Goal: Task Accomplishment & Management: Manage account settings

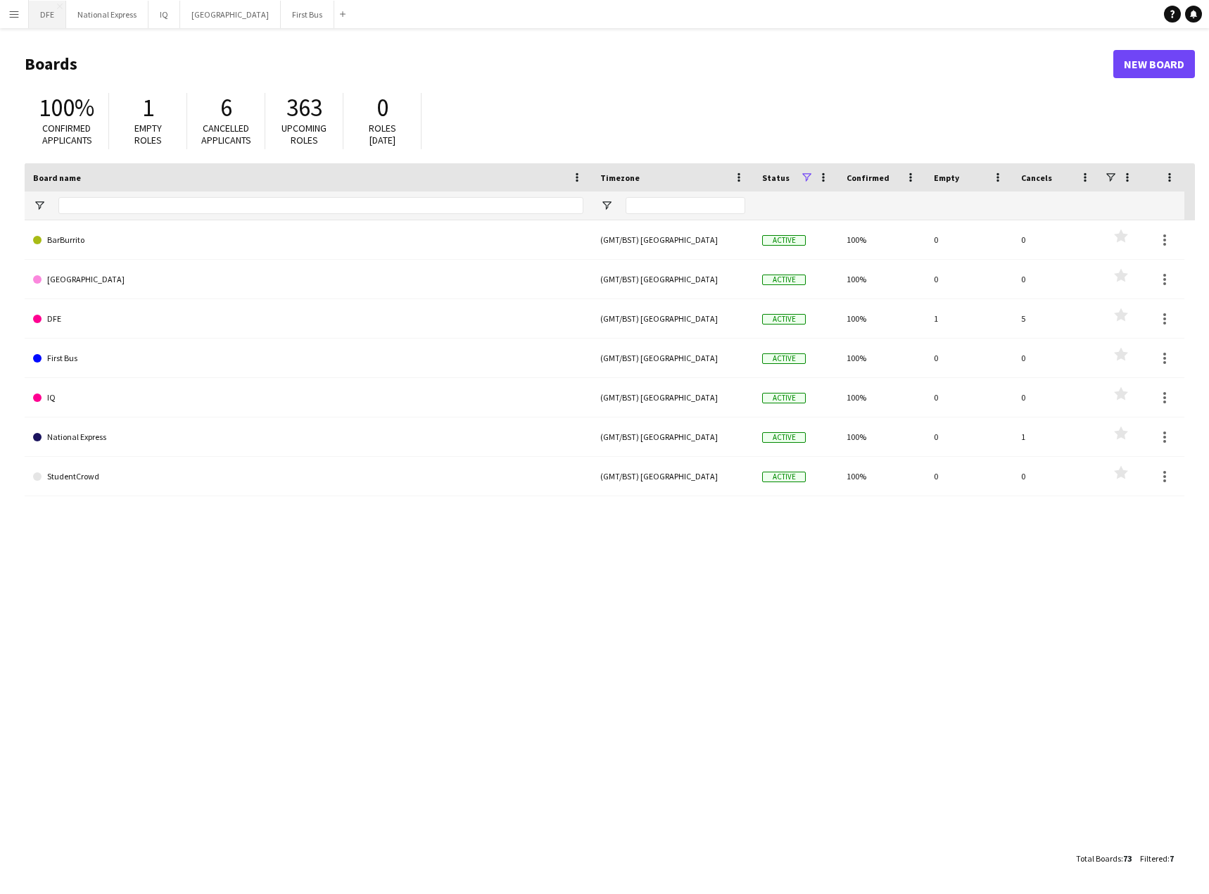
click at [47, 15] on button "DFE Close" at bounding box center [47, 14] width 37 height 27
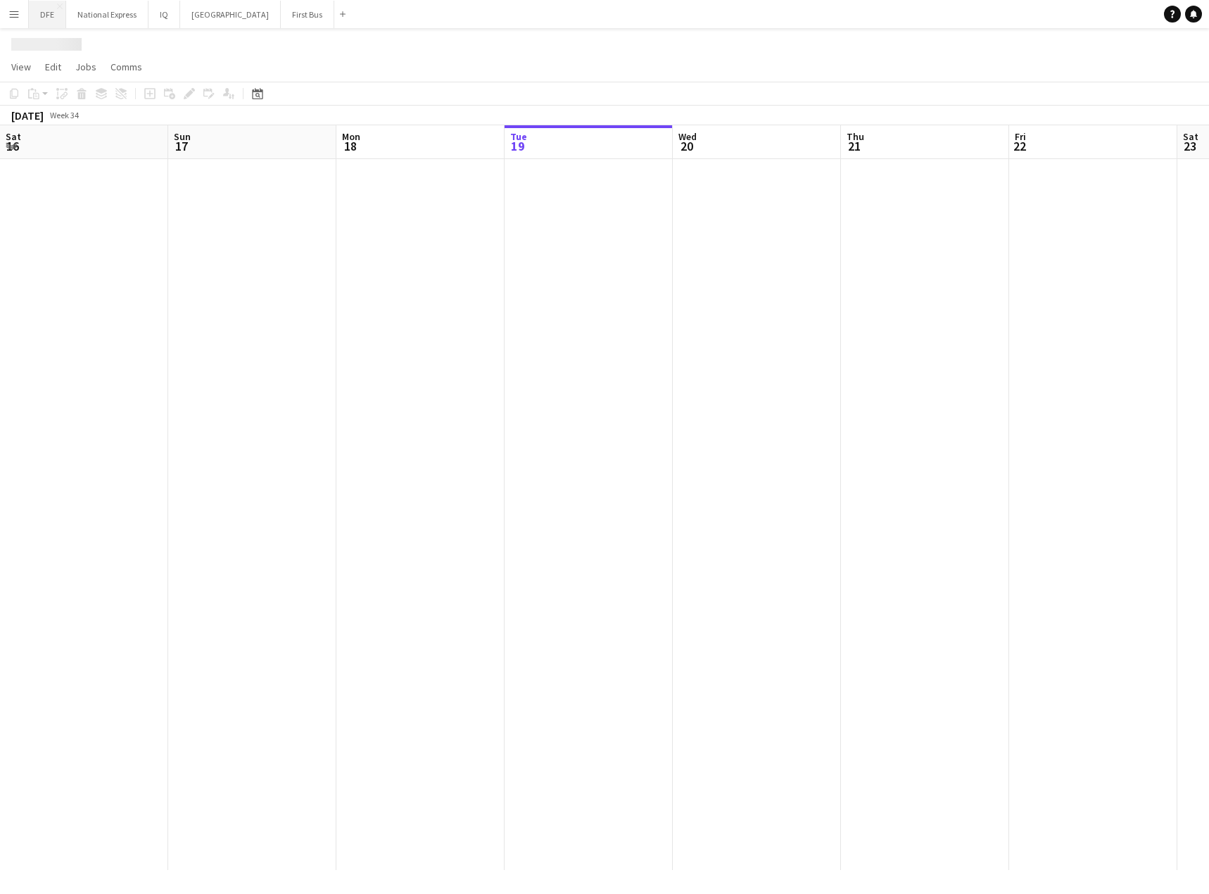
scroll to position [0, 336]
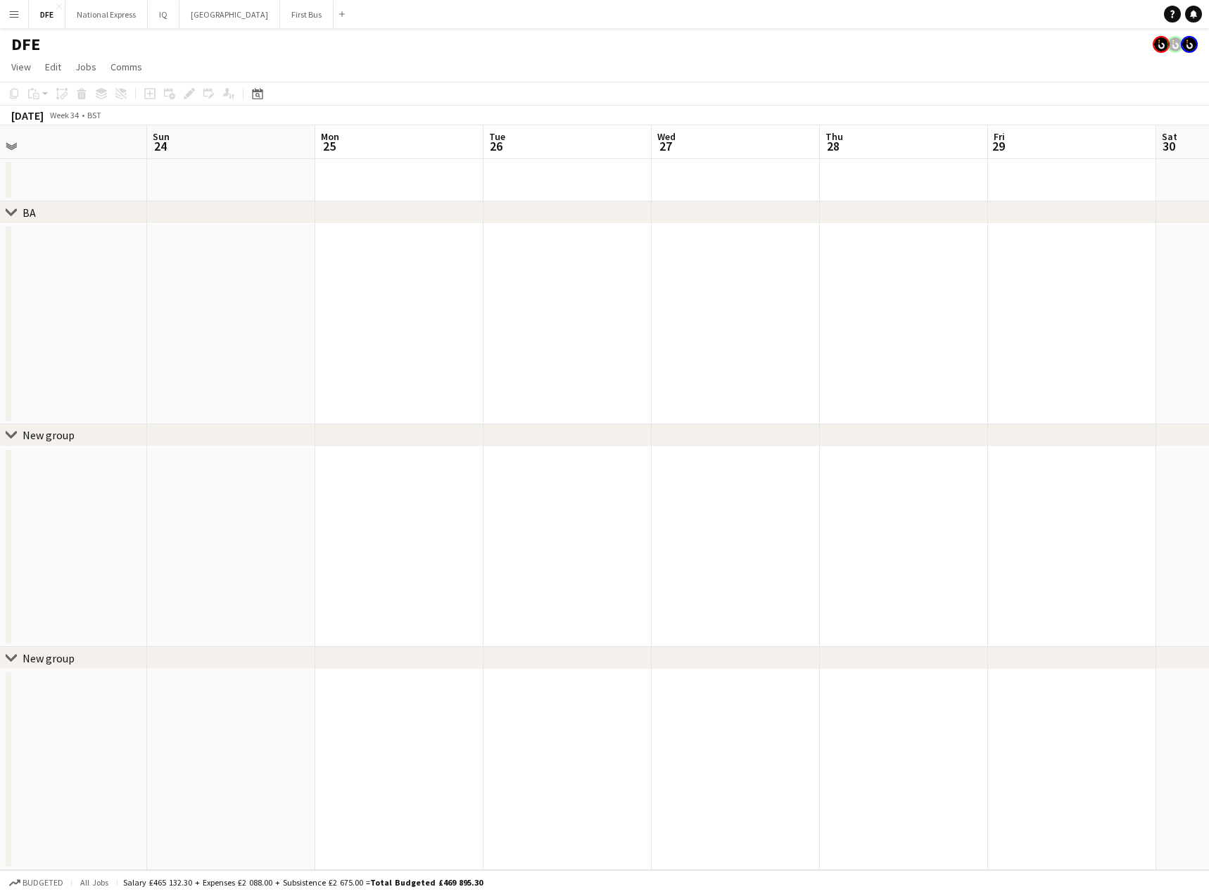
drag, startPoint x: 295, startPoint y: 315, endPoint x: 1027, endPoint y: 296, distance: 732.7
click at [191, 318] on app-calendar-viewport "Wed 20 Thu 21 Fri 22 Sat 23 Sun 24 Mon 25 Tue 26 Wed 27 Thu 28 Fri 29 Sat 30 Su…" at bounding box center [604, 497] width 1209 height 744
drag, startPoint x: 823, startPoint y: 323, endPoint x: 818, endPoint y: 350, distance: 27.1
click at [51, 364] on app-calendar-viewport "Wed 20 Thu 21 Fri 22 Sat 23 Sun 24 Mon 25 Tue 26 Wed 27 Thu 28 Fri 29 Sat 30 Su…" at bounding box center [604, 497] width 1209 height 744
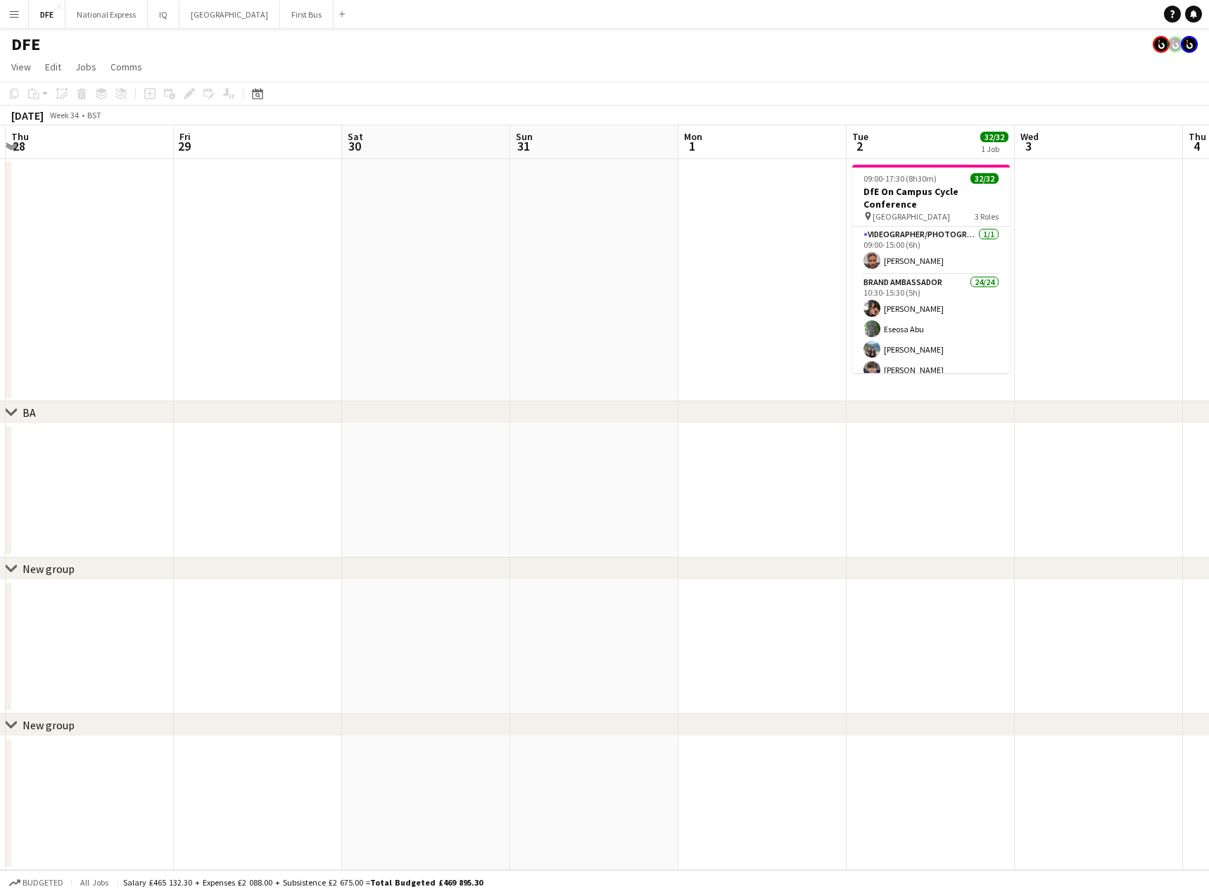
drag, startPoint x: 424, startPoint y: 388, endPoint x: 642, endPoint y: 380, distance: 218.3
click at [443, 385] on app-calendar-viewport "Mon 25 Tue 26 Wed 27 Thu 28 Fri 29 Sat 30 Sun 31 Mon 1 Tue 2 32/32 1 Job Wed 3 …" at bounding box center [604, 497] width 1209 height 744
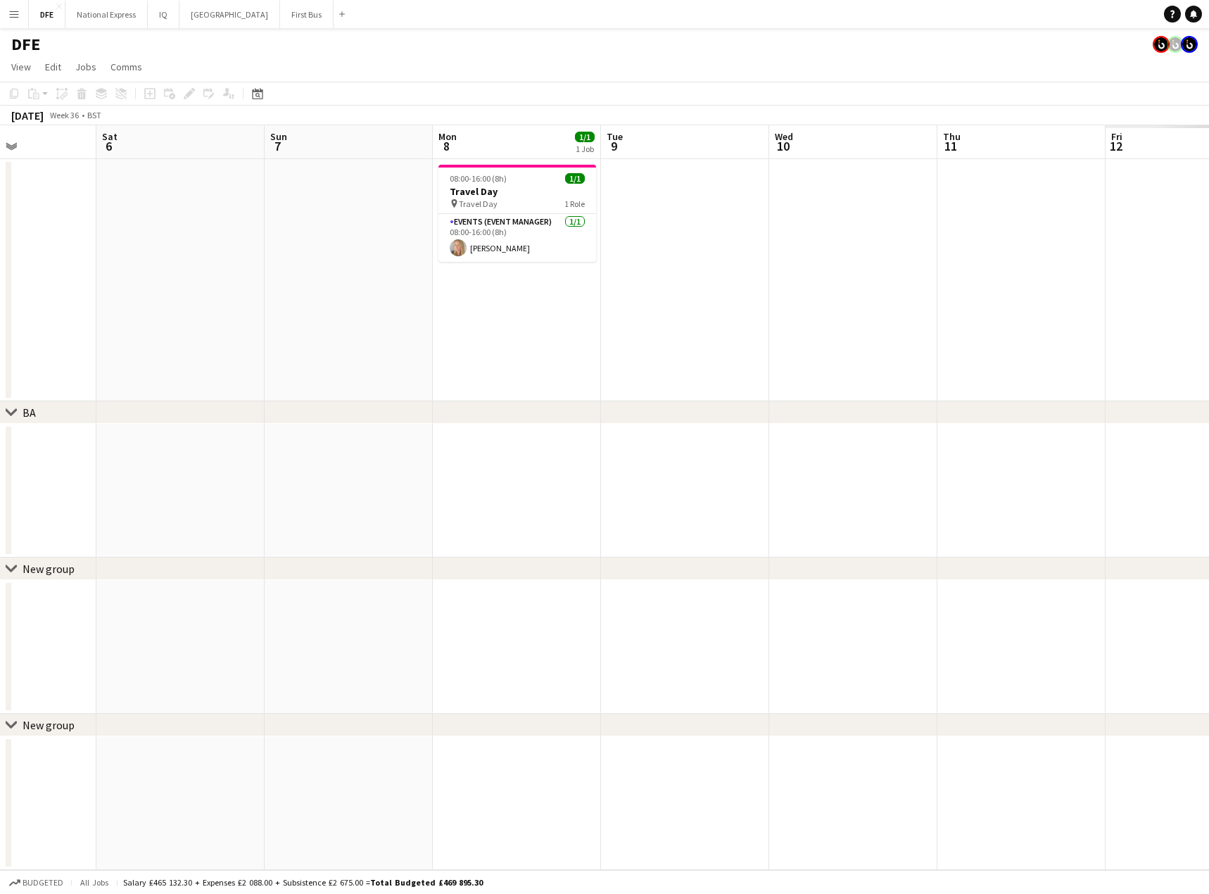
drag, startPoint x: 89, startPoint y: 431, endPoint x: 308, endPoint y: 411, distance: 220.5
click at [122, 428] on app-calendar-viewport "Tue 2 32/32 1 Job Wed 3 Thu 4 Fri 5 Sat 6 Sun 7 Mon 8 1/1 1 Job Tue 9 Wed 10 Th…" at bounding box center [604, 497] width 1209 height 744
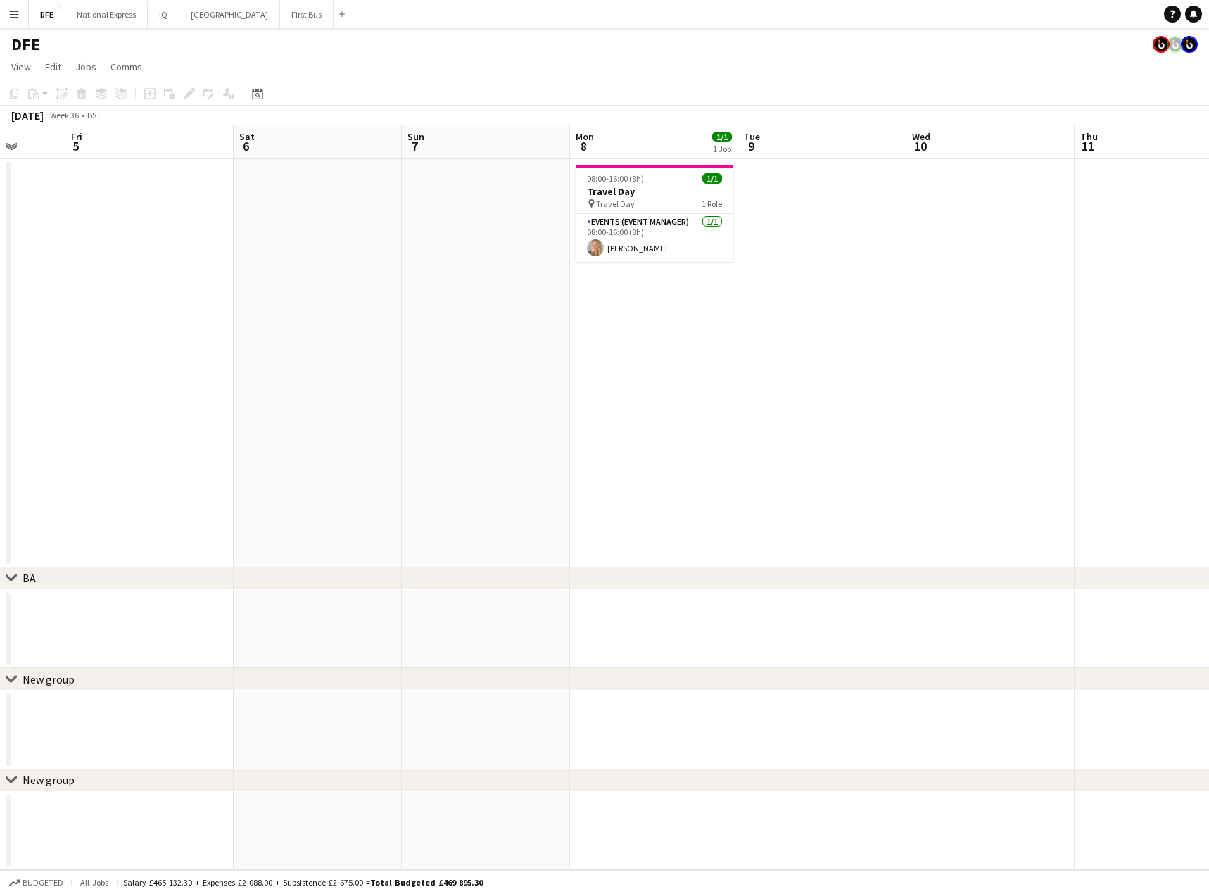
drag, startPoint x: 848, startPoint y: 394, endPoint x: 935, endPoint y: 400, distance: 87.5
click at [351, 419] on app-calendar-viewport "Tue 2 32/32 1 Job Wed 3 Thu 4 Fri 5 Sat 6 Sun 7 Mon 8 1/1 1 Job Tue 9 Wed 10 Th…" at bounding box center [604, 497] width 1209 height 744
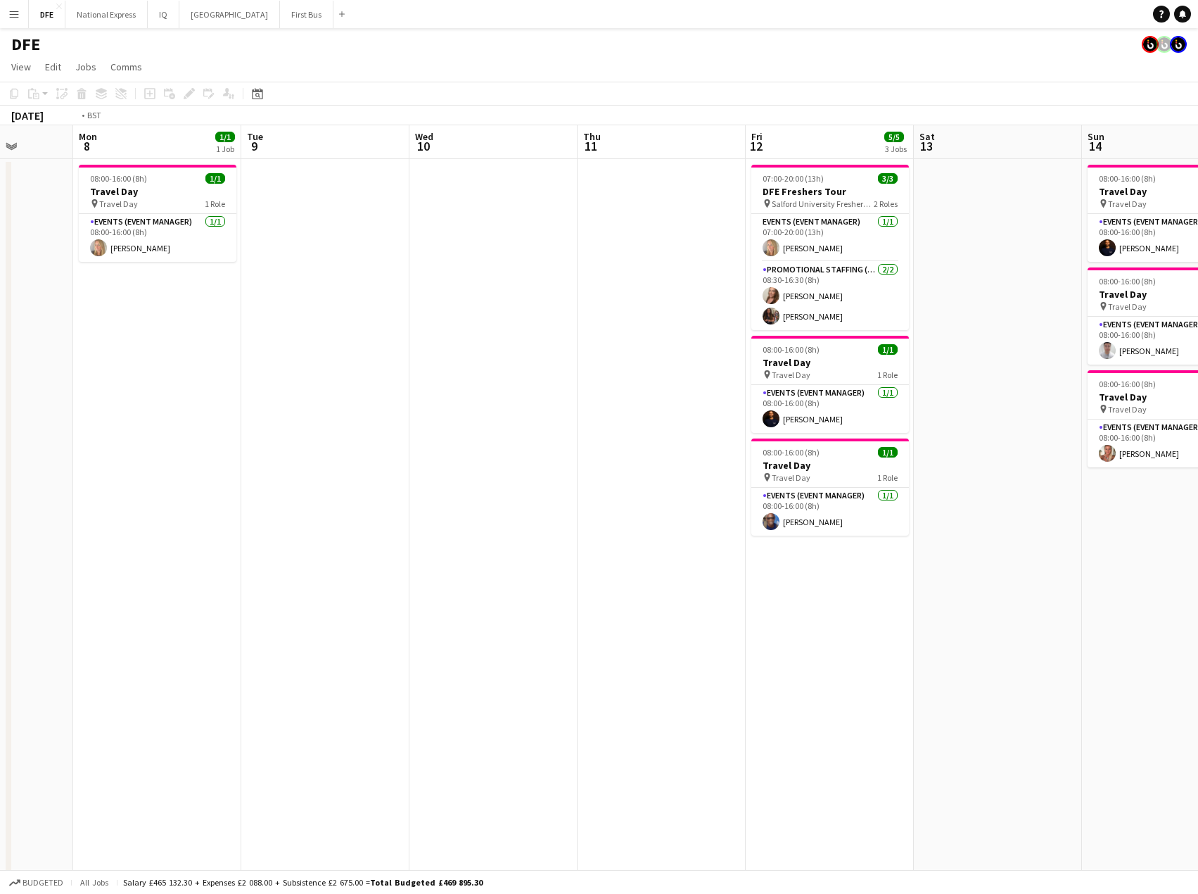
drag, startPoint x: 490, startPoint y: 450, endPoint x: 562, endPoint y: 446, distance: 72.6
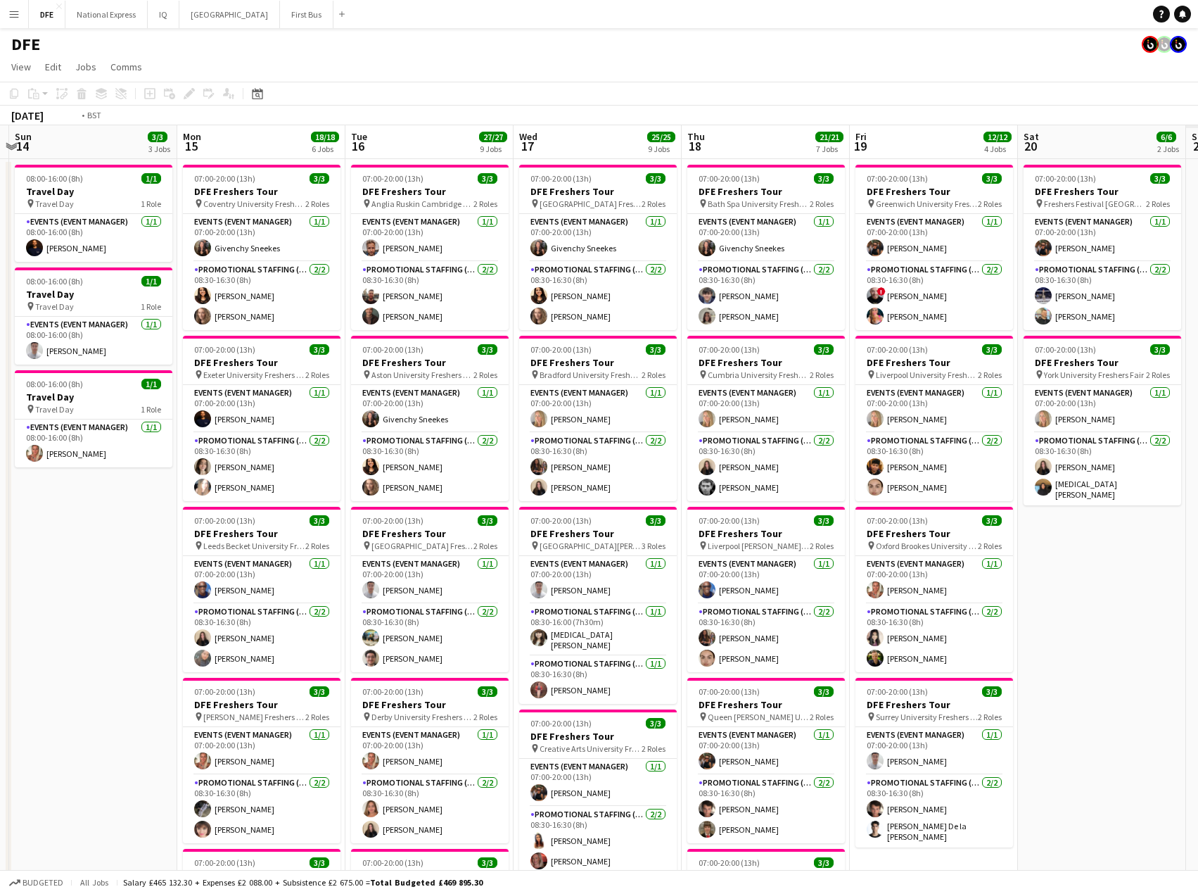
drag, startPoint x: 346, startPoint y: 470, endPoint x: 184, endPoint y: 471, distance: 161.8
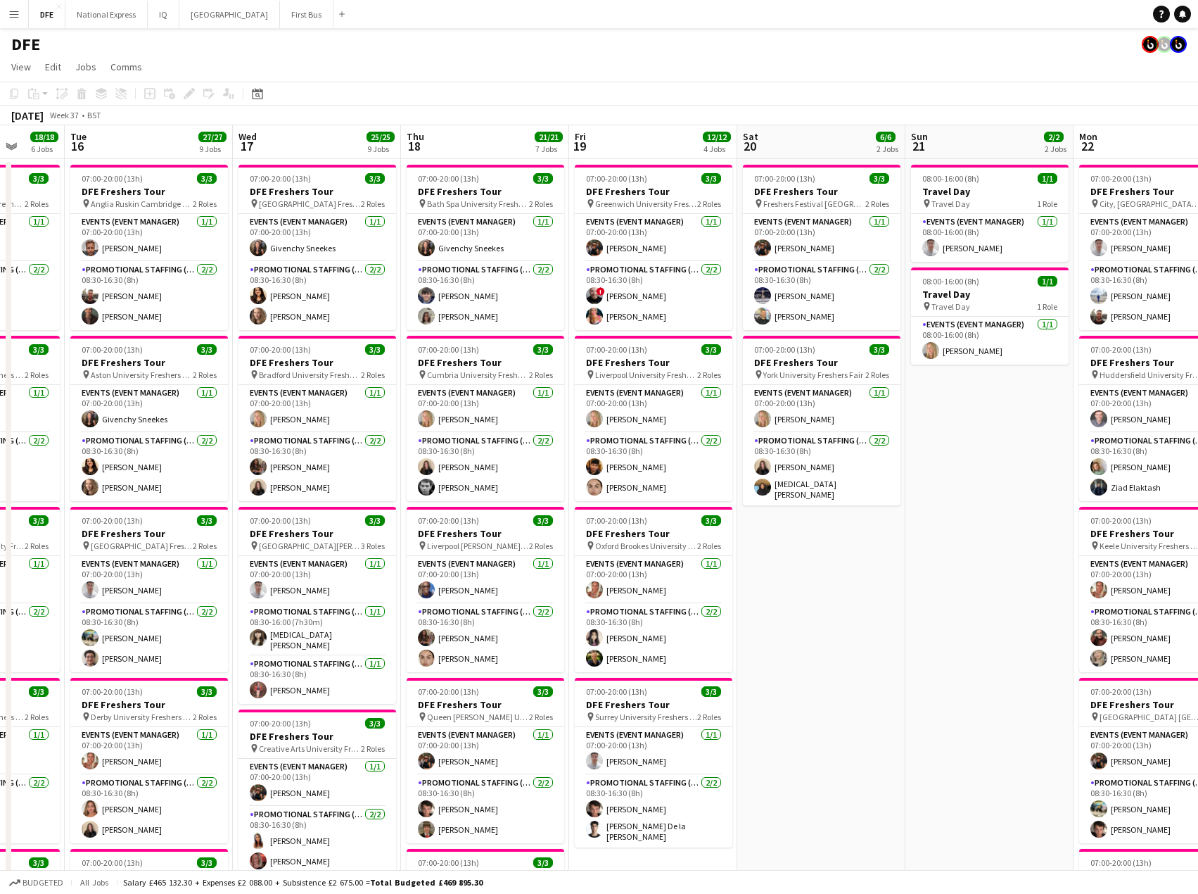
drag, startPoint x: 289, startPoint y: 466, endPoint x: 115, endPoint y: 448, distance: 175.5
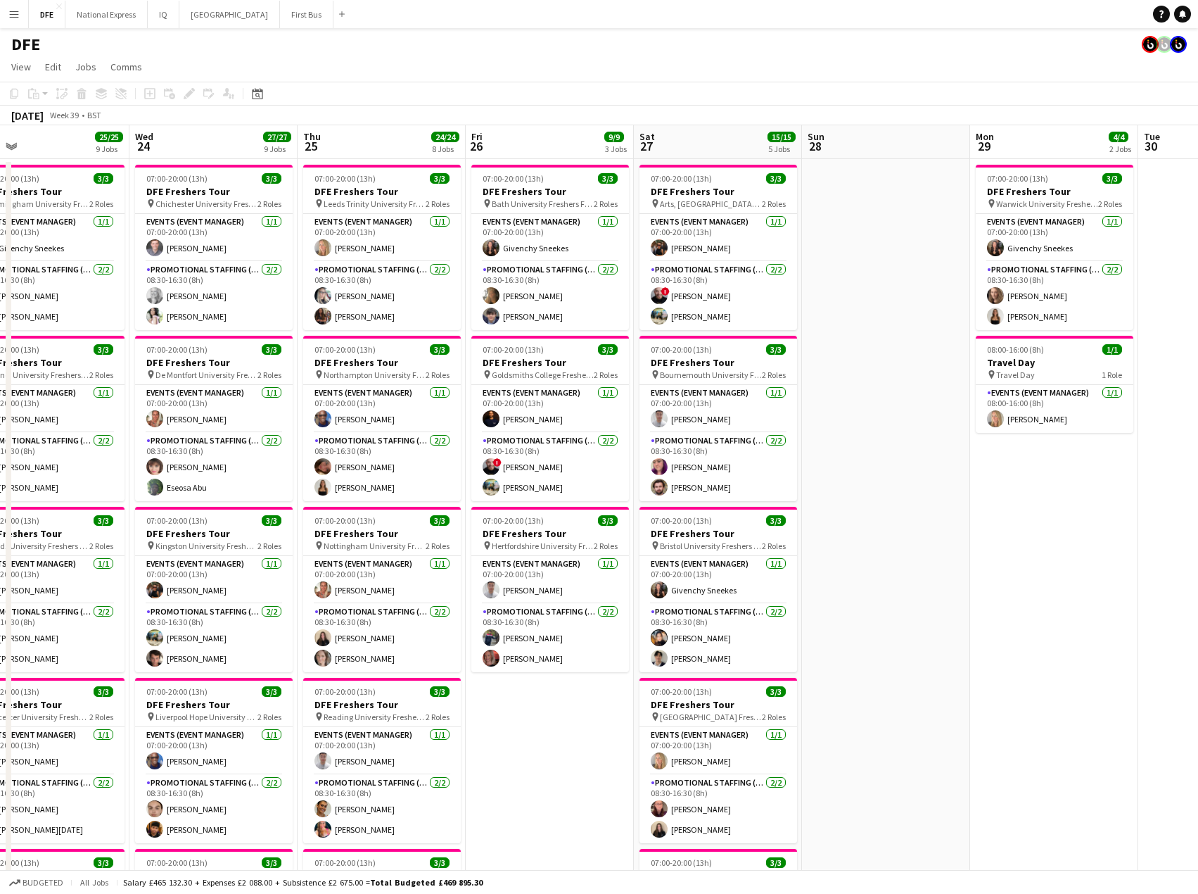
scroll to position [0, 483]
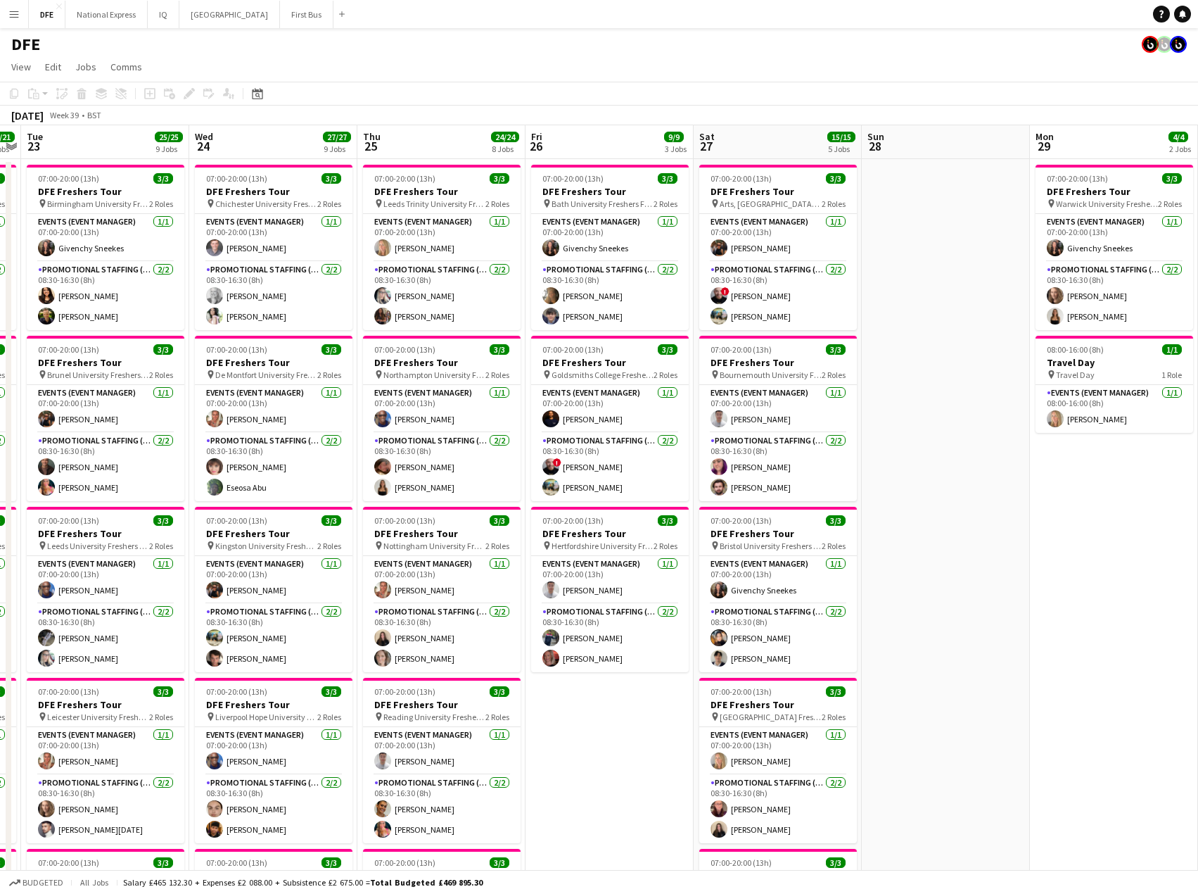
drag, startPoint x: 14, startPoint y: 486, endPoint x: -182, endPoint y: 485, distance: 195.6
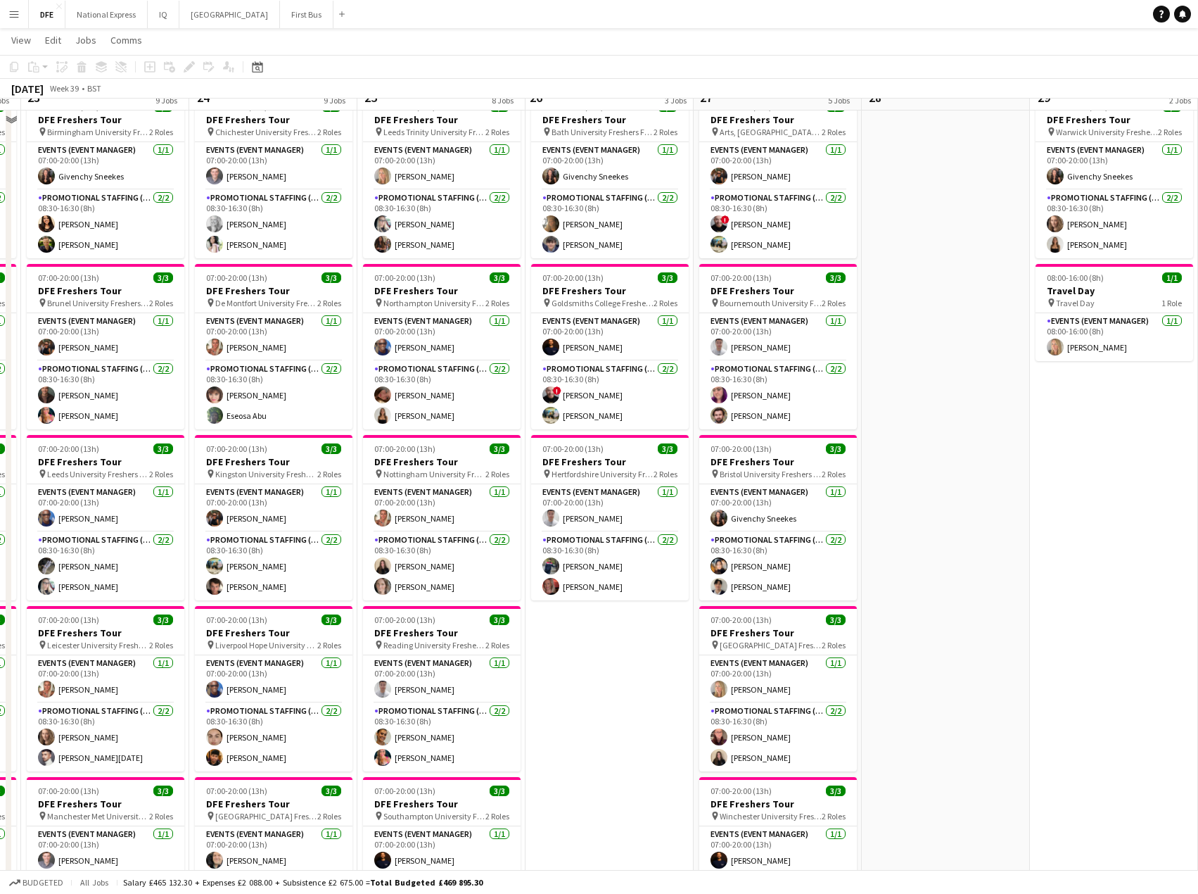
scroll to position [0, 0]
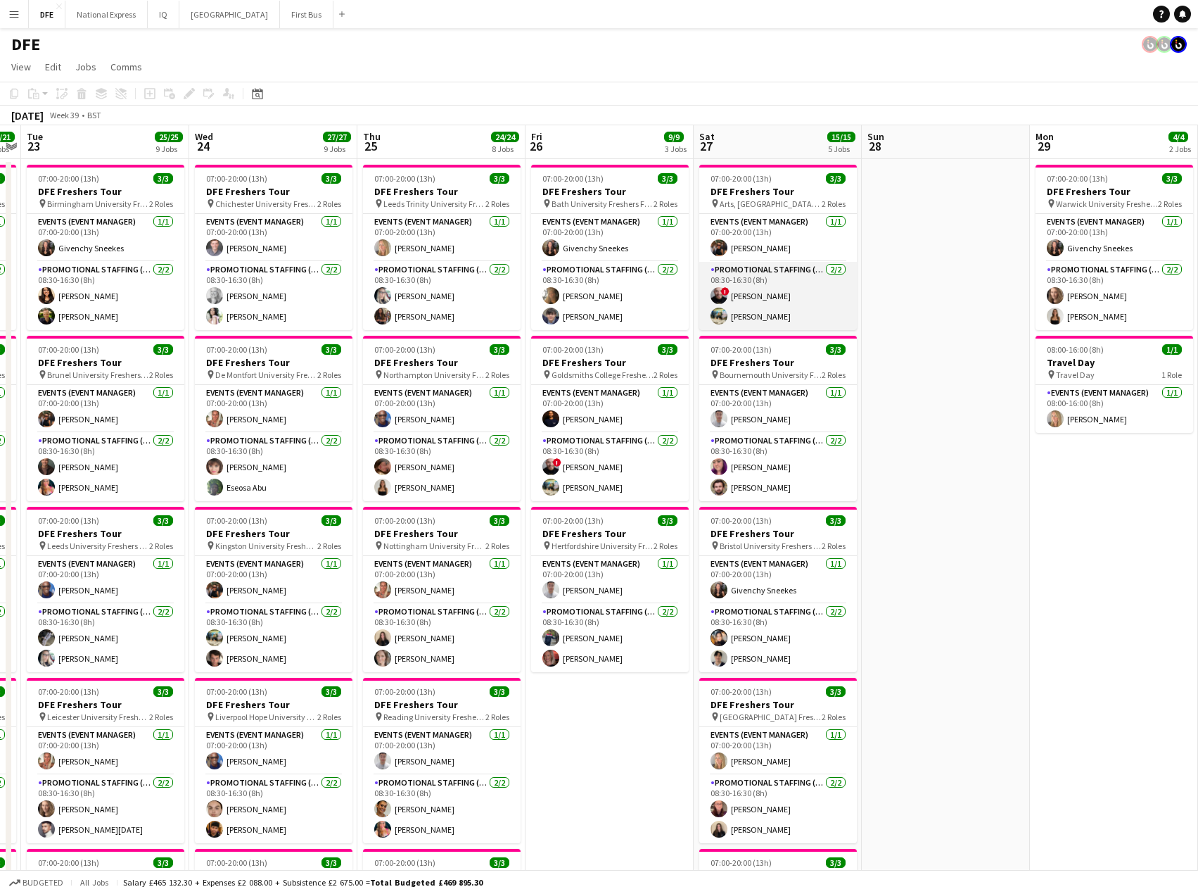
click at [774, 299] on app-card-role "Promotional Staffing (Brand Ambassadors) [DATE] 08:30-16:30 (8h) ! [PERSON_NAME…" at bounding box center [778, 296] width 158 height 68
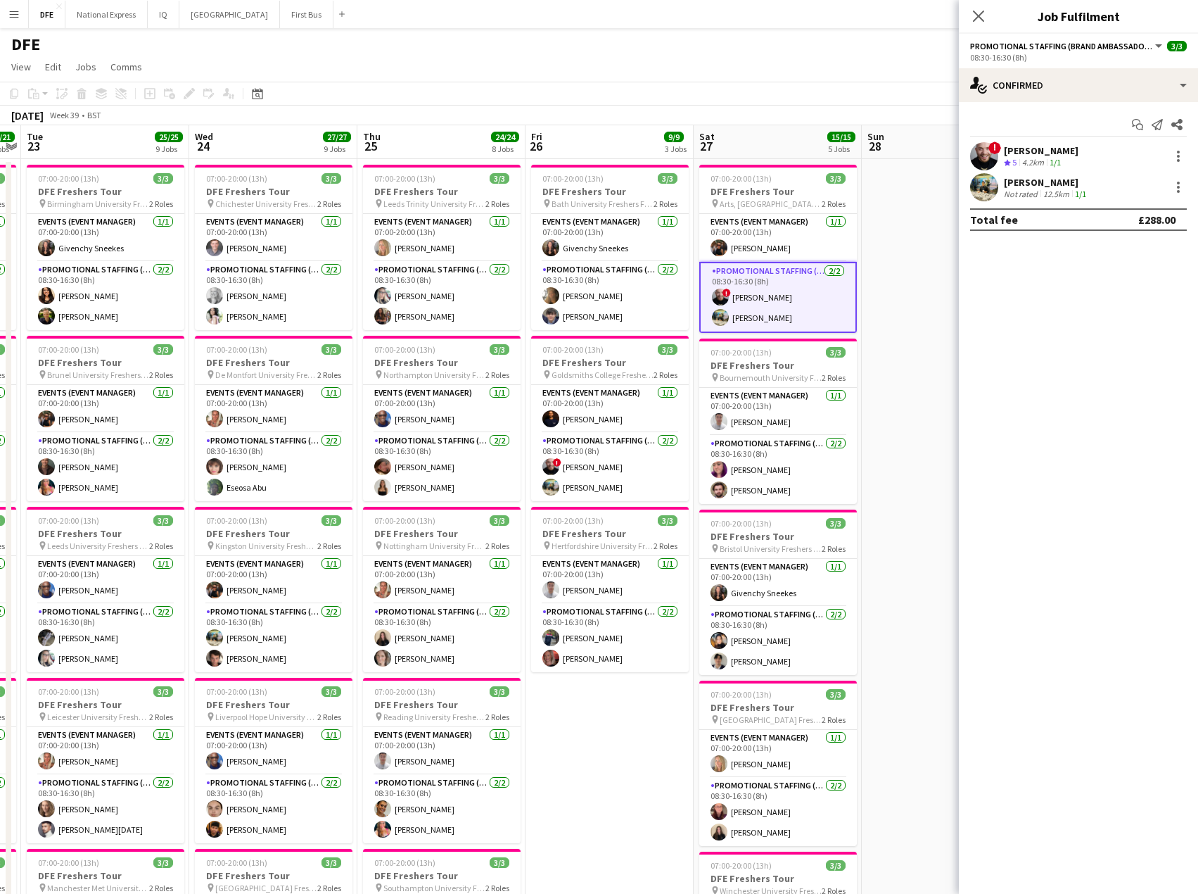
click at [1051, 149] on div "[PERSON_NAME]" at bounding box center [1041, 150] width 75 height 13
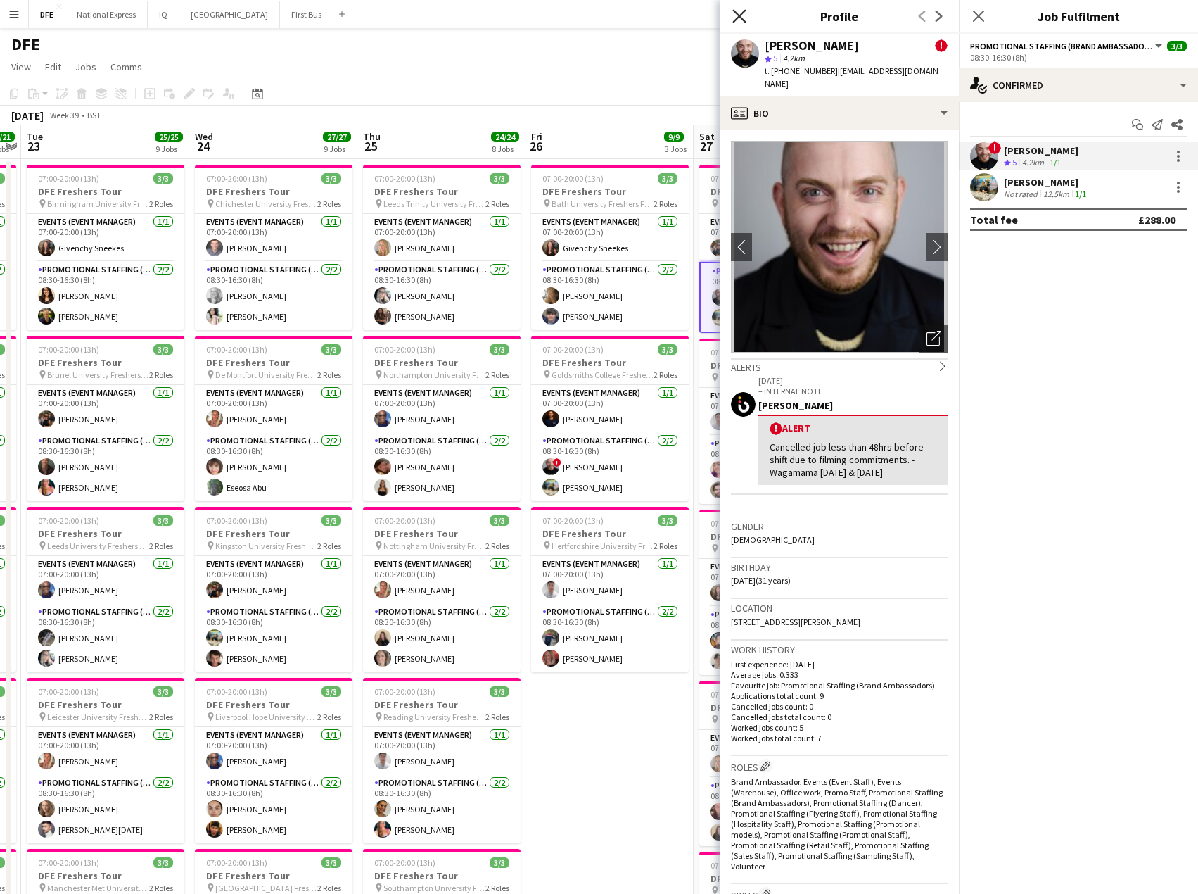
click at [739, 13] on icon "Close pop-in" at bounding box center [738, 15] width 13 height 13
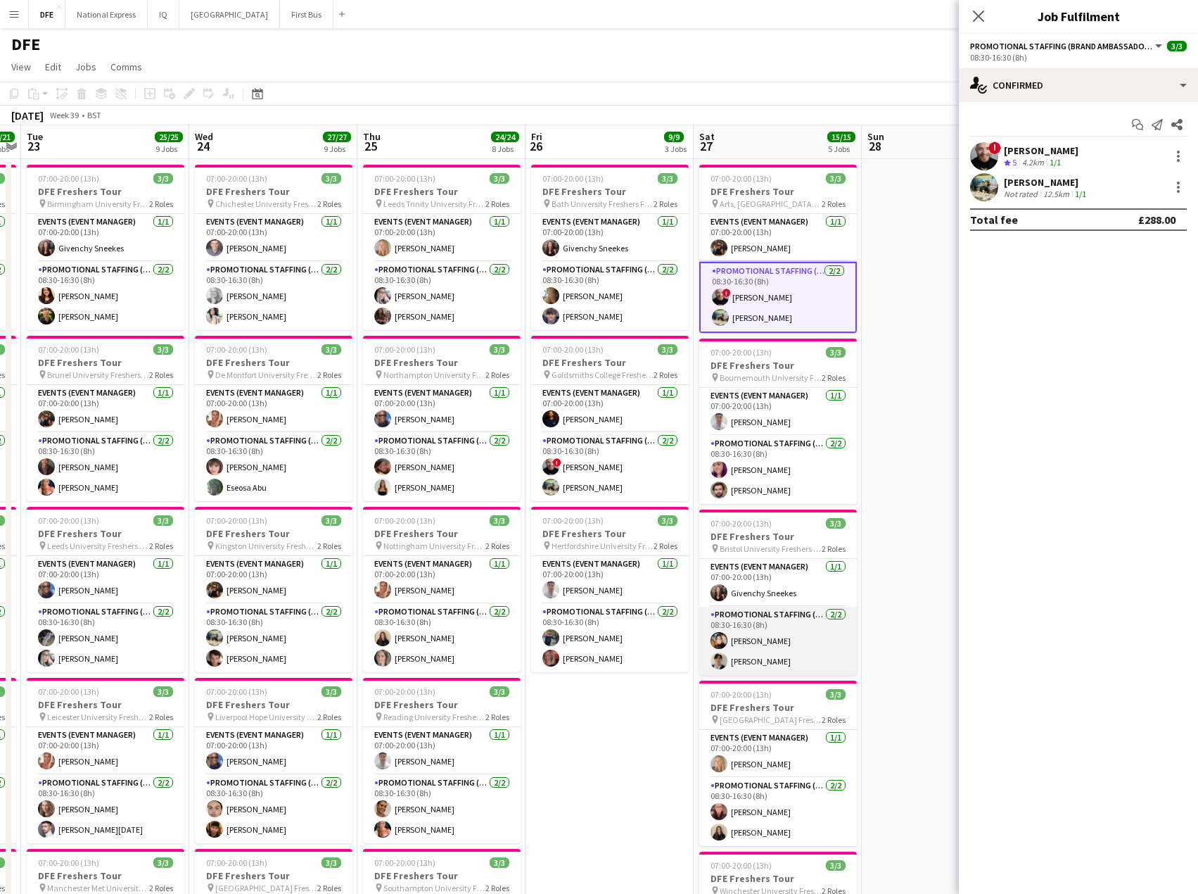
click at [783, 640] on app-card-role "Promotional Staffing (Brand Ambassadors) [DATE] 08:30-16:30 (8h) [PERSON_NAME] …" at bounding box center [778, 641] width 158 height 68
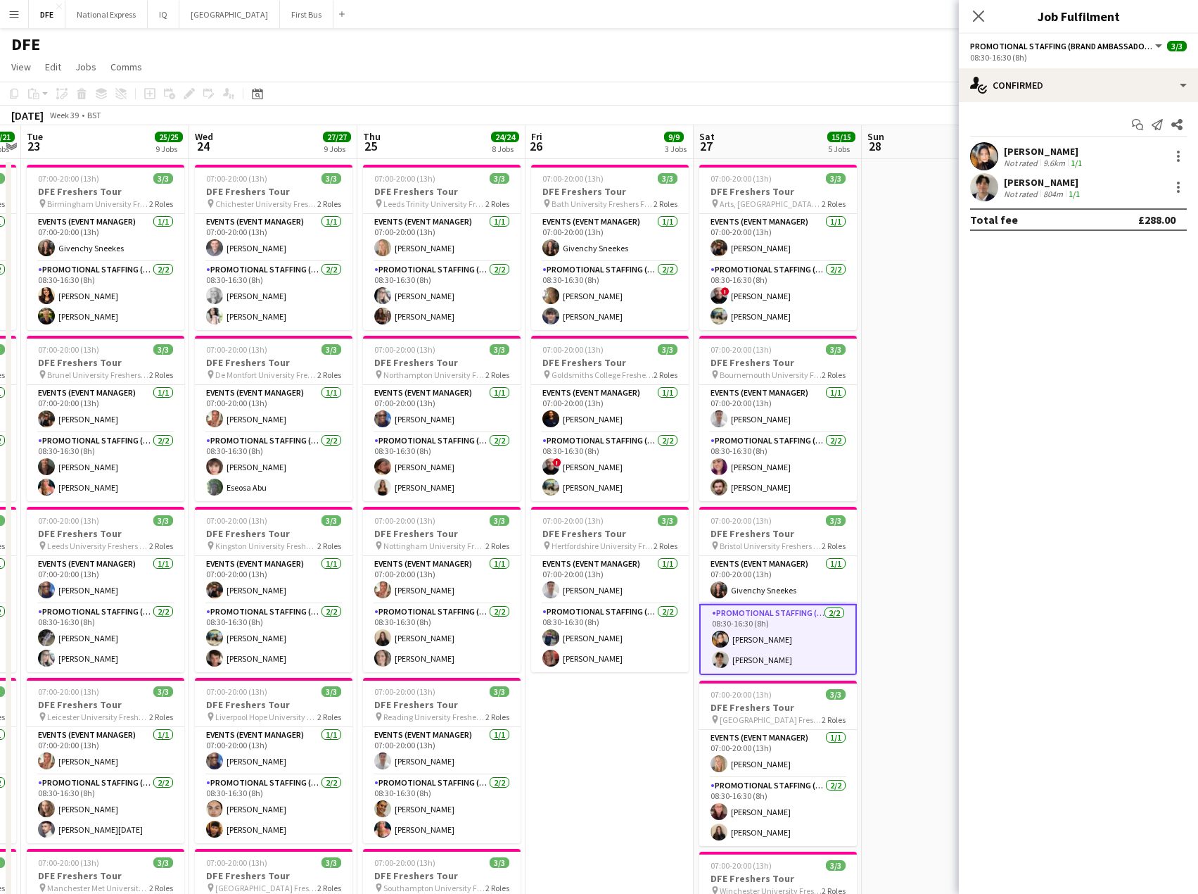
click at [763, 637] on app-card-role "Promotional Staffing (Brand Ambassadors) [DATE] 08:30-16:30 (8h) [PERSON_NAME] …" at bounding box center [778, 639] width 158 height 71
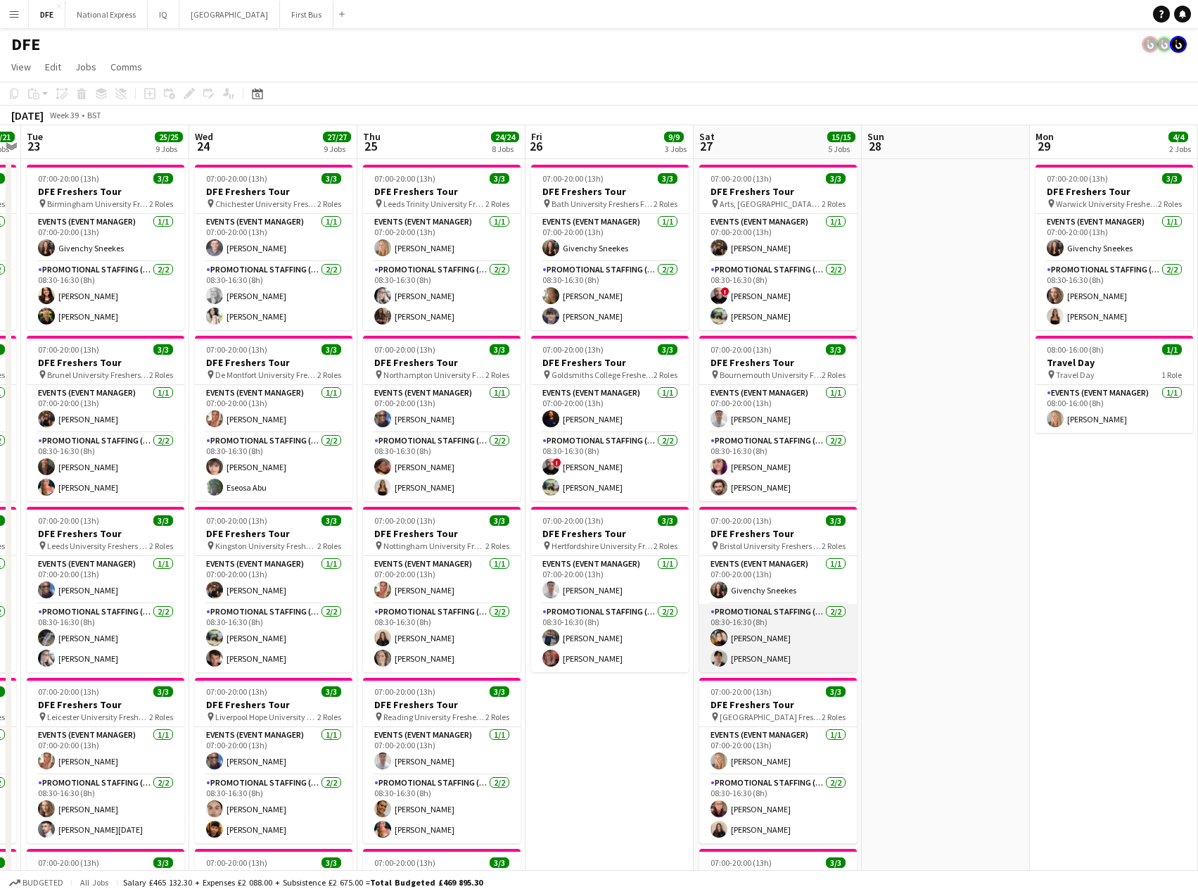
click at [763, 637] on app-card-role "Promotional Staffing (Brand Ambassadors) [DATE] 08:30-16:30 (8h) [PERSON_NAME] …" at bounding box center [778, 638] width 158 height 68
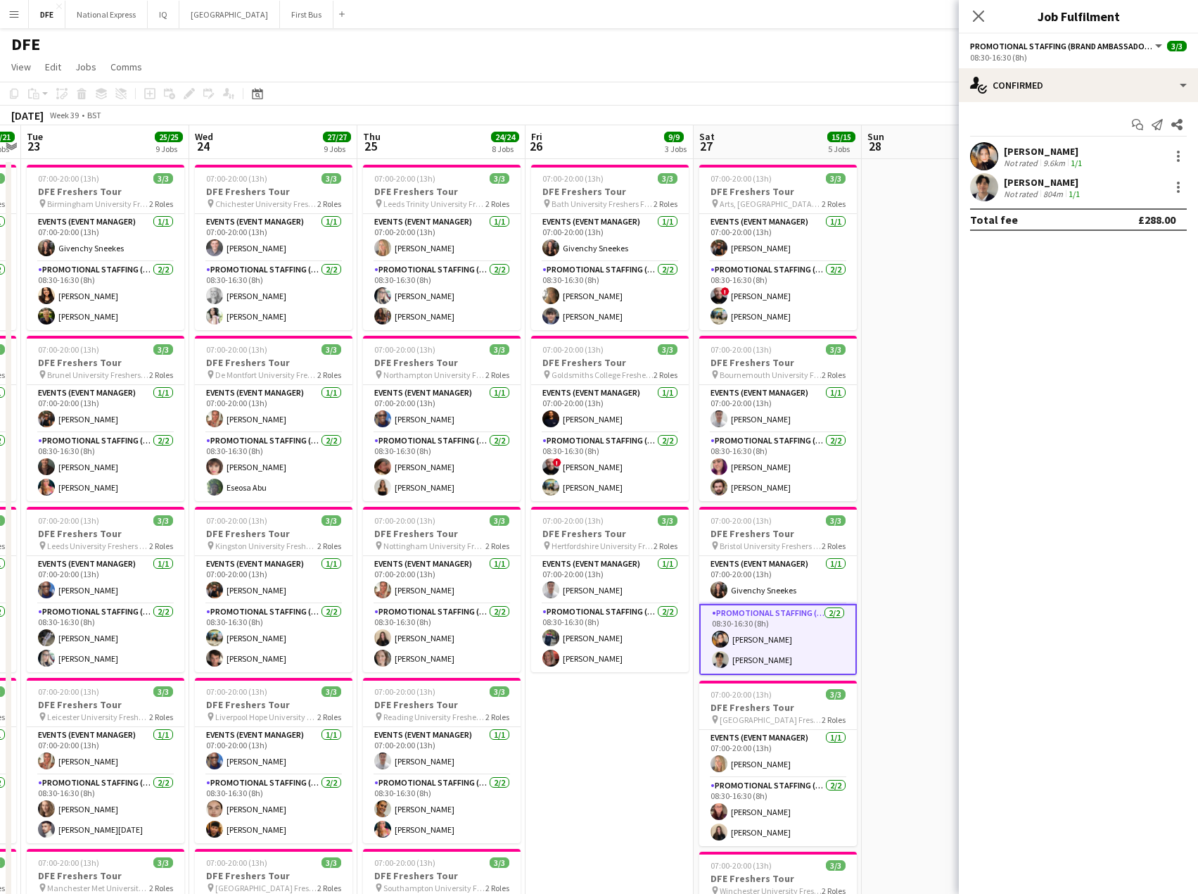
click at [1053, 151] on div "[PERSON_NAME]" at bounding box center [1044, 151] width 81 height 13
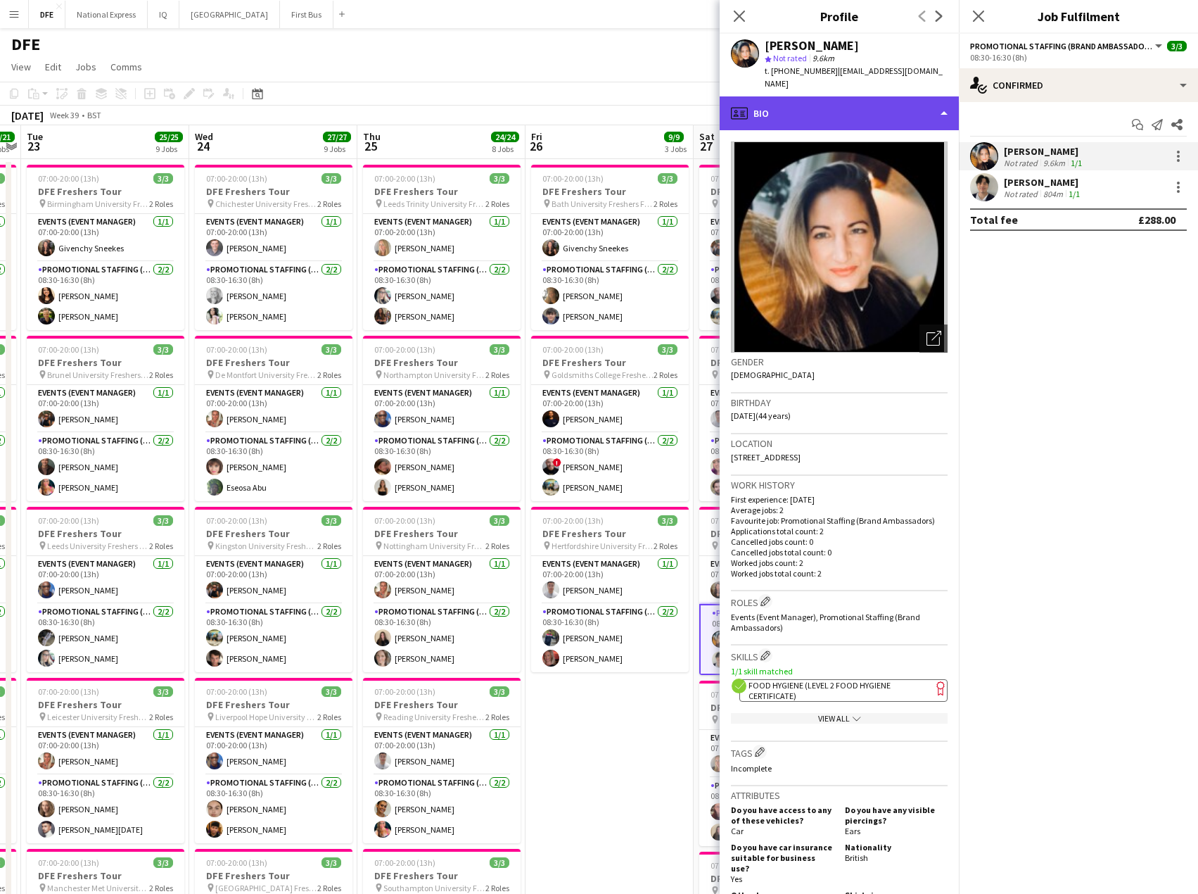
click at [889, 109] on div "profile Bio" at bounding box center [839, 113] width 239 height 34
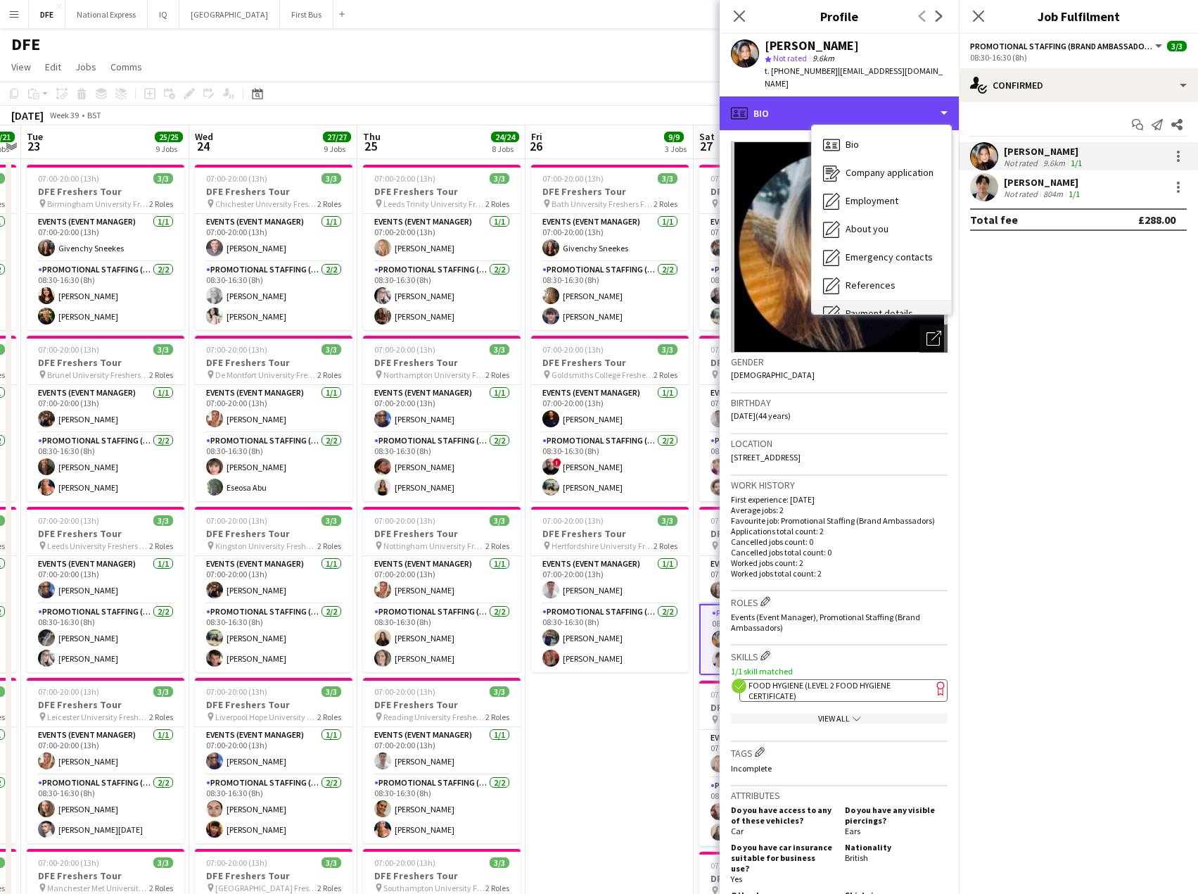
scroll to position [160, 0]
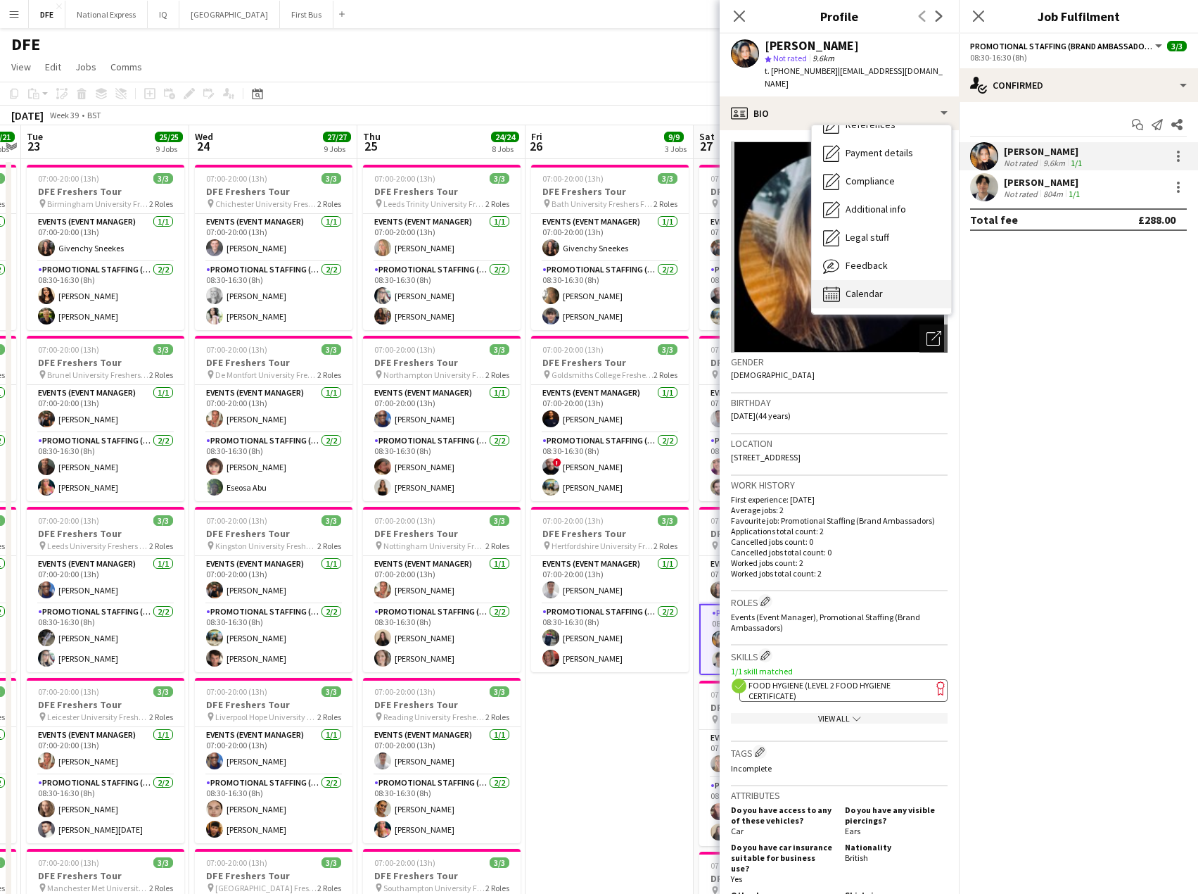
click at [868, 287] on span "Calendar" at bounding box center [864, 293] width 37 height 13
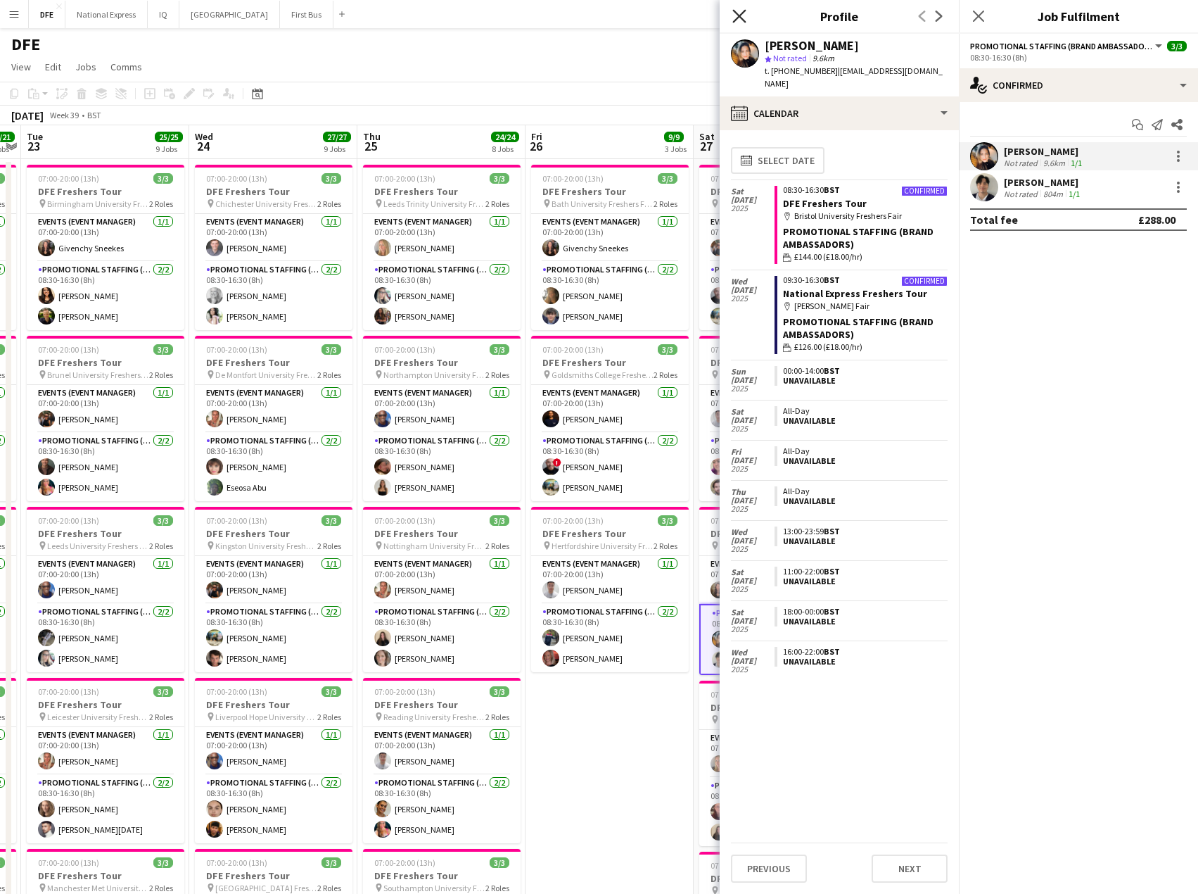
click at [744, 15] on icon "Close pop-in" at bounding box center [738, 15] width 13 height 13
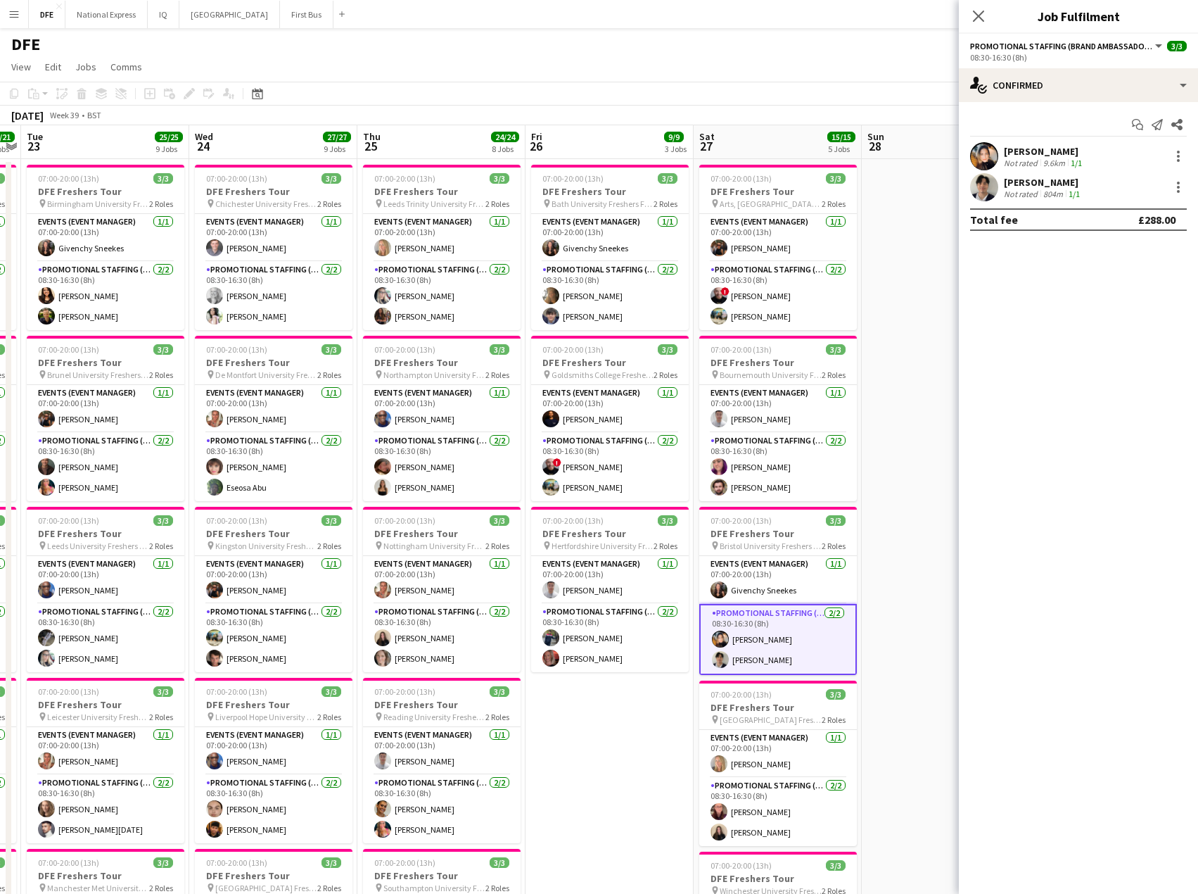
click at [1050, 152] on div "[PERSON_NAME]" at bounding box center [1044, 151] width 81 height 13
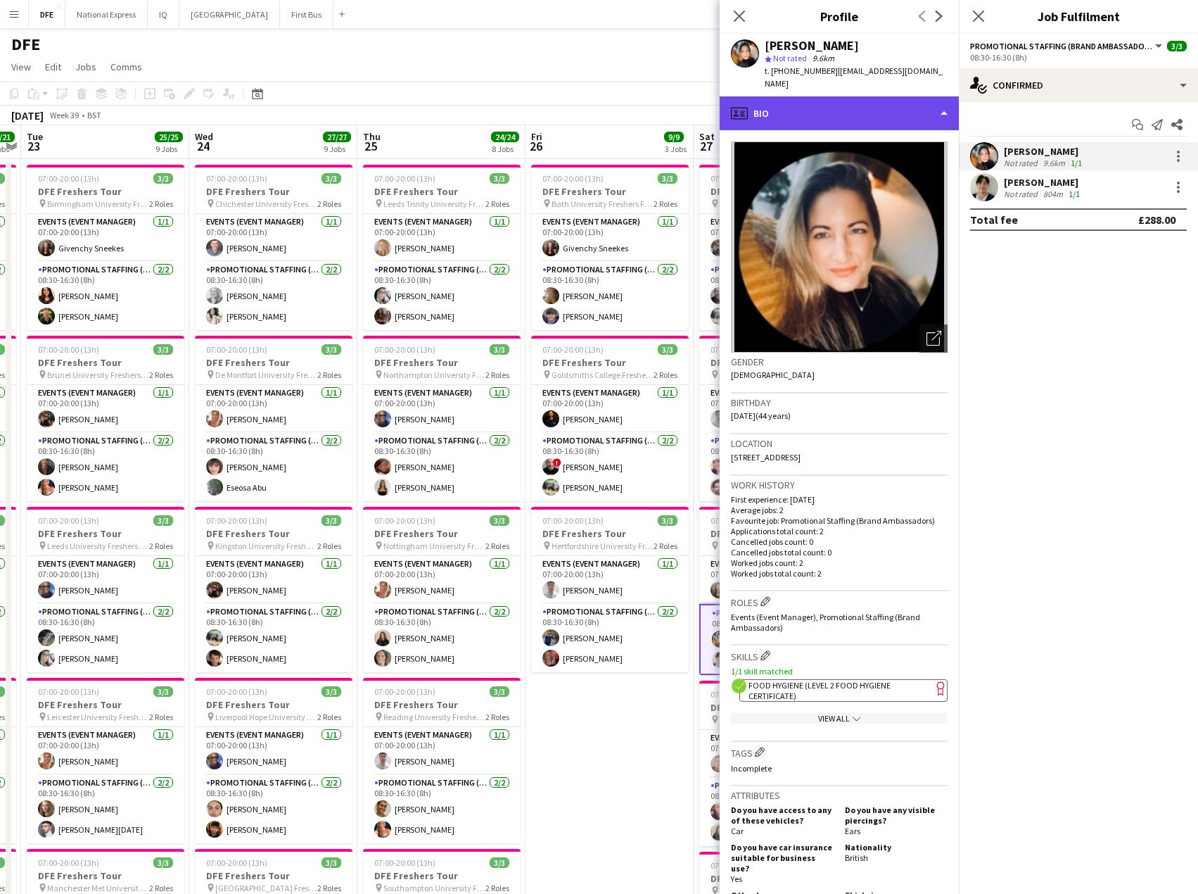
click at [882, 103] on div "profile Bio" at bounding box center [839, 113] width 239 height 34
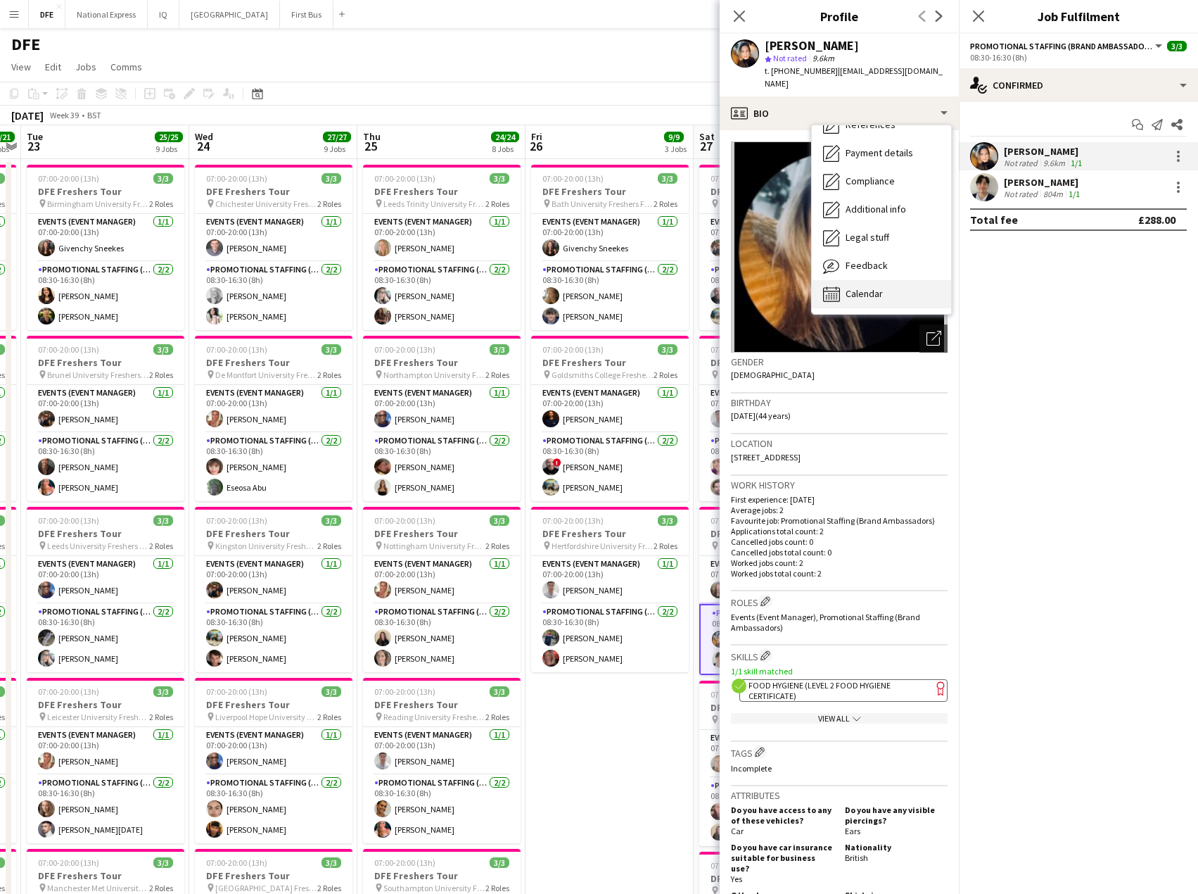
click at [870, 287] on span "Calendar" at bounding box center [864, 293] width 37 height 13
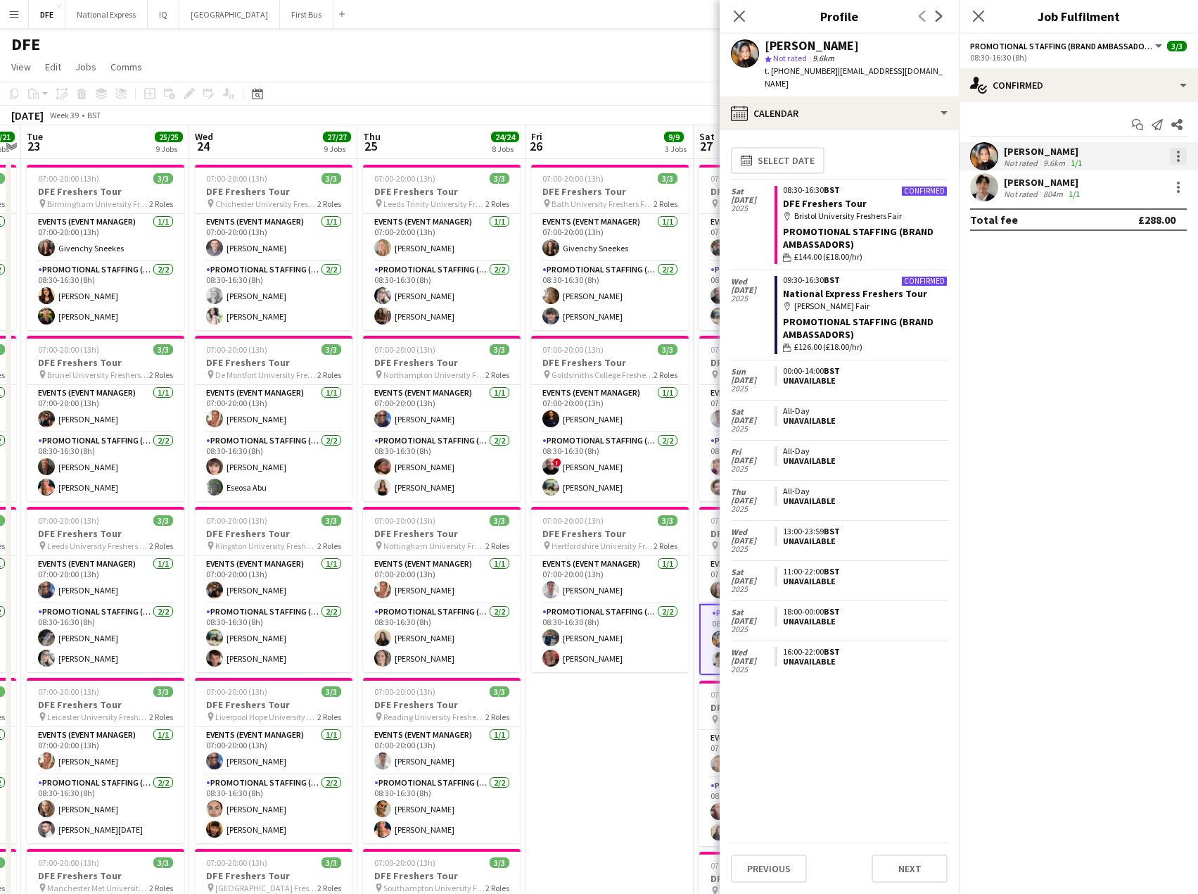
click at [1176, 156] on div at bounding box center [1178, 156] width 17 height 17
click at [1119, 312] on span "Remove" at bounding box center [1110, 317] width 42 height 12
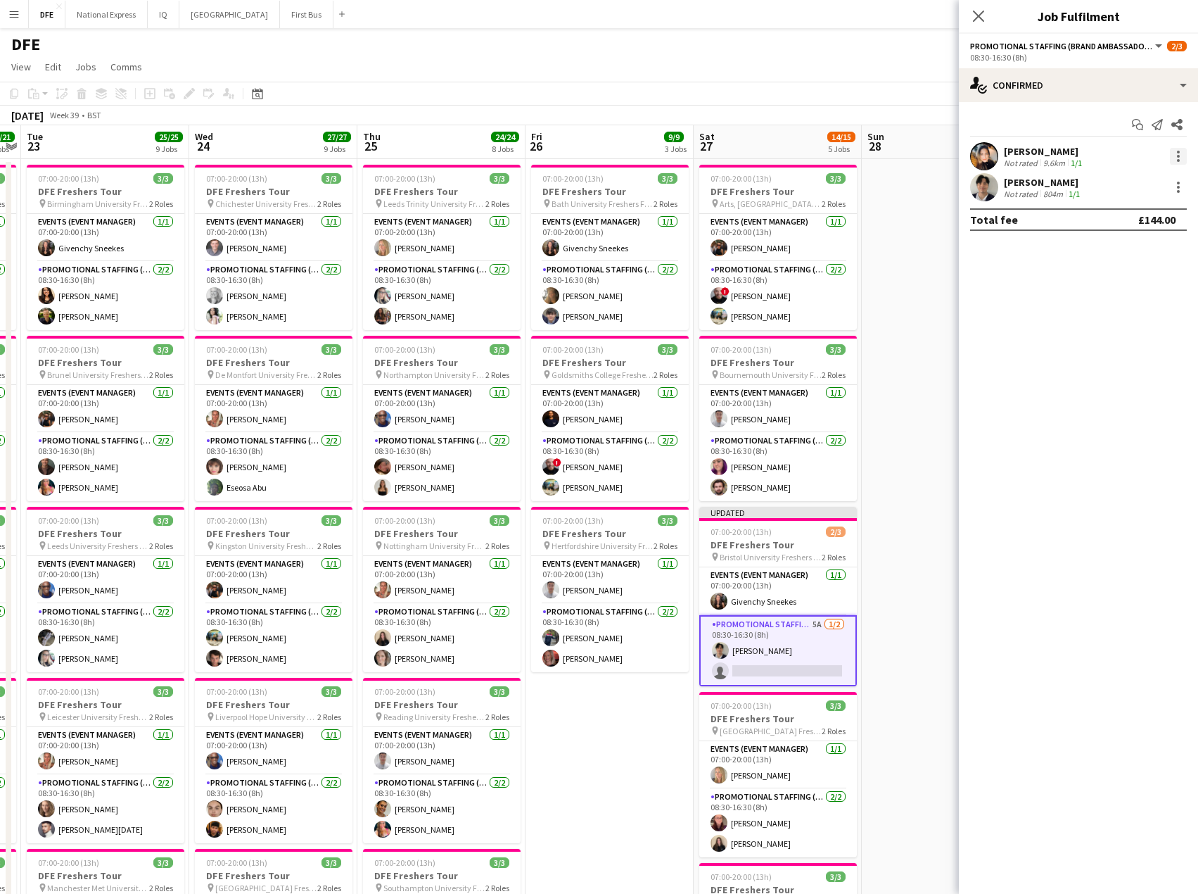
click at [1181, 153] on div at bounding box center [1178, 156] width 17 height 17
click at [1127, 317] on span "Remove" at bounding box center [1110, 317] width 42 height 12
drag, startPoint x: 979, startPoint y: 16, endPoint x: 906, endPoint y: 42, distance: 77.7
click at [978, 17] on icon at bounding box center [978, 16] width 11 height 11
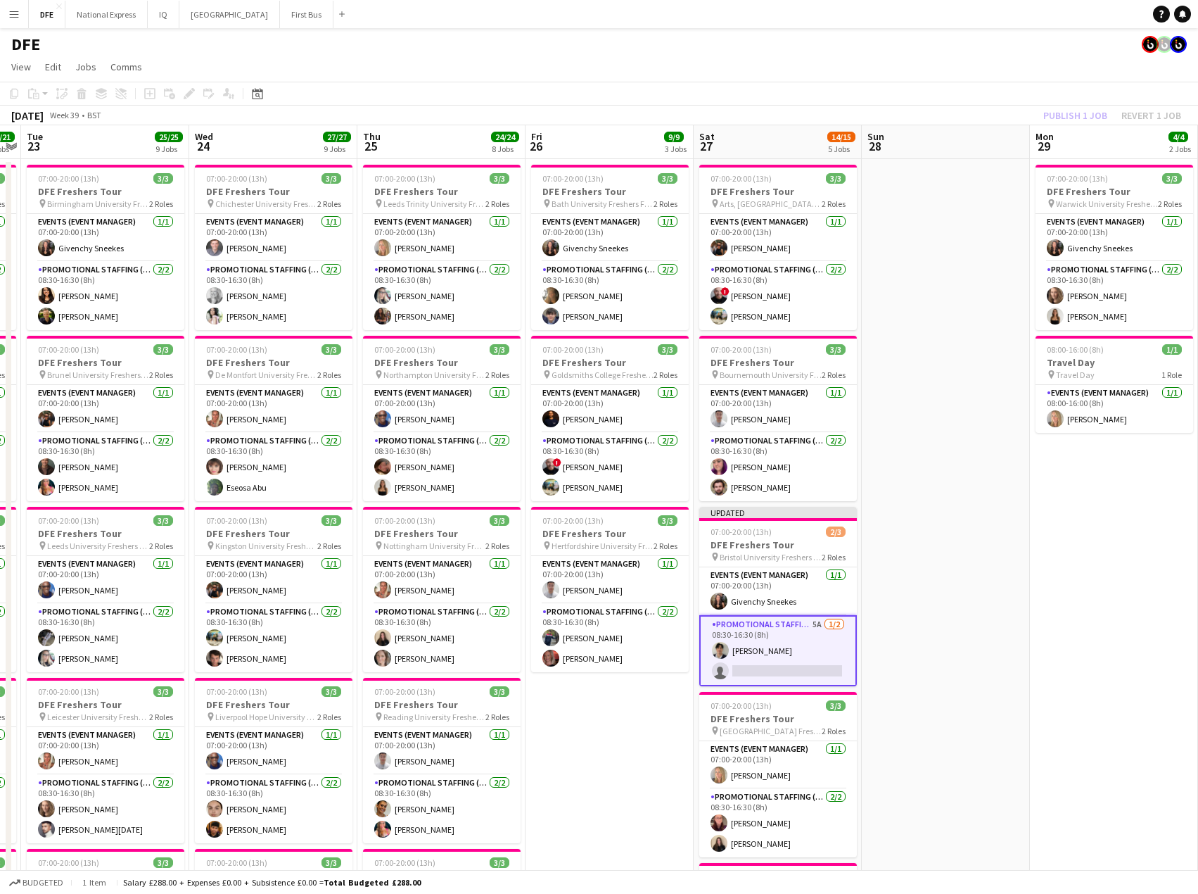
drag, startPoint x: 894, startPoint y: 44, endPoint x: 908, endPoint y: 50, distance: 15.8
click at [900, 46] on div "DFE" at bounding box center [599, 41] width 1198 height 27
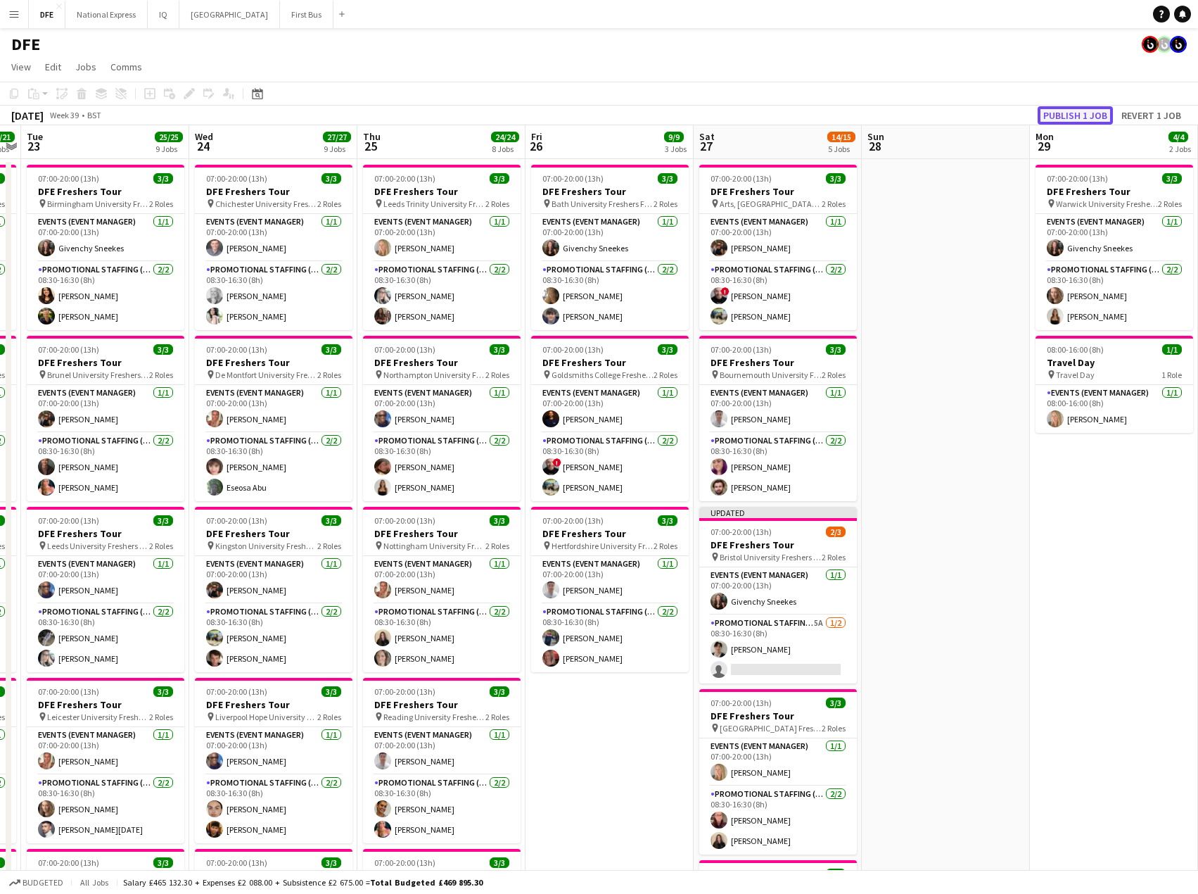
click at [1065, 118] on button "Publish 1 job" at bounding box center [1075, 115] width 75 height 18
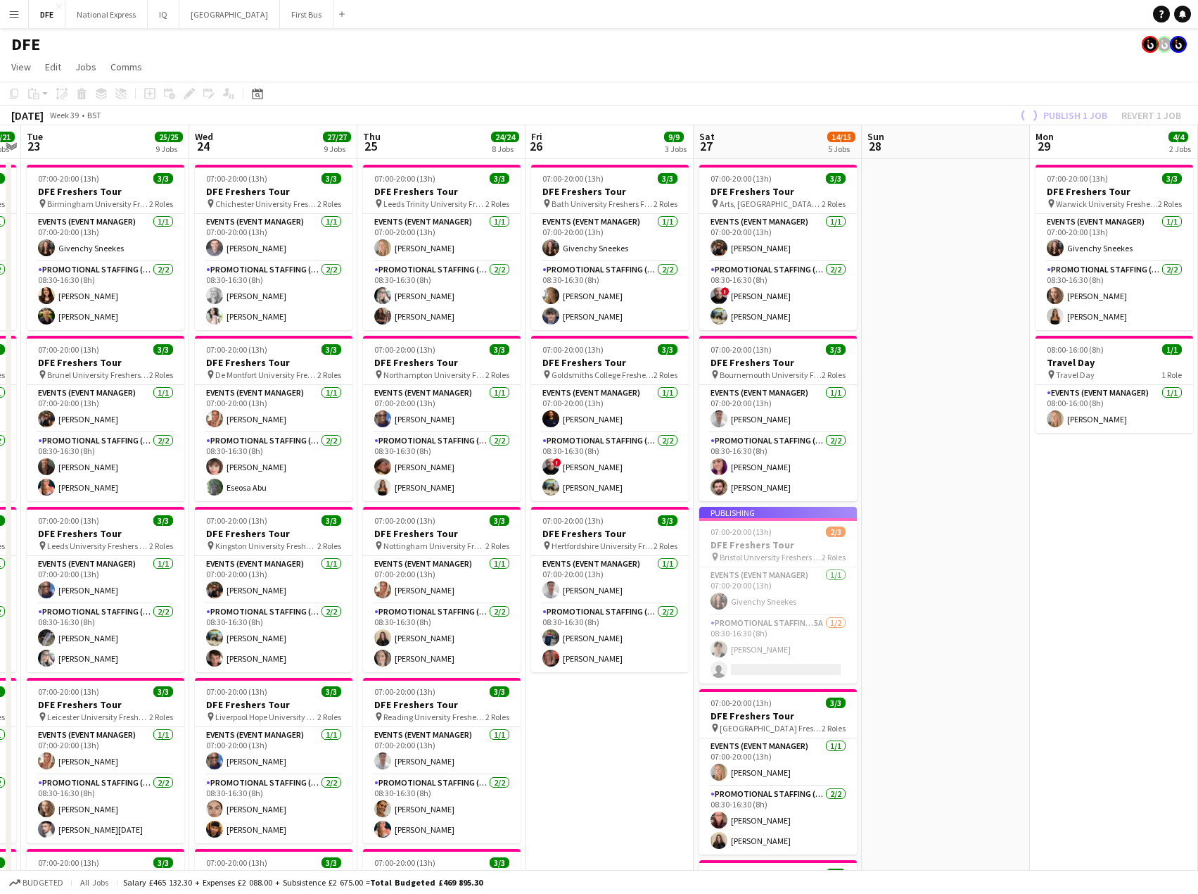
click at [1068, 116] on div "Publish 1 job Revert 1 job" at bounding box center [1100, 115] width 198 height 18
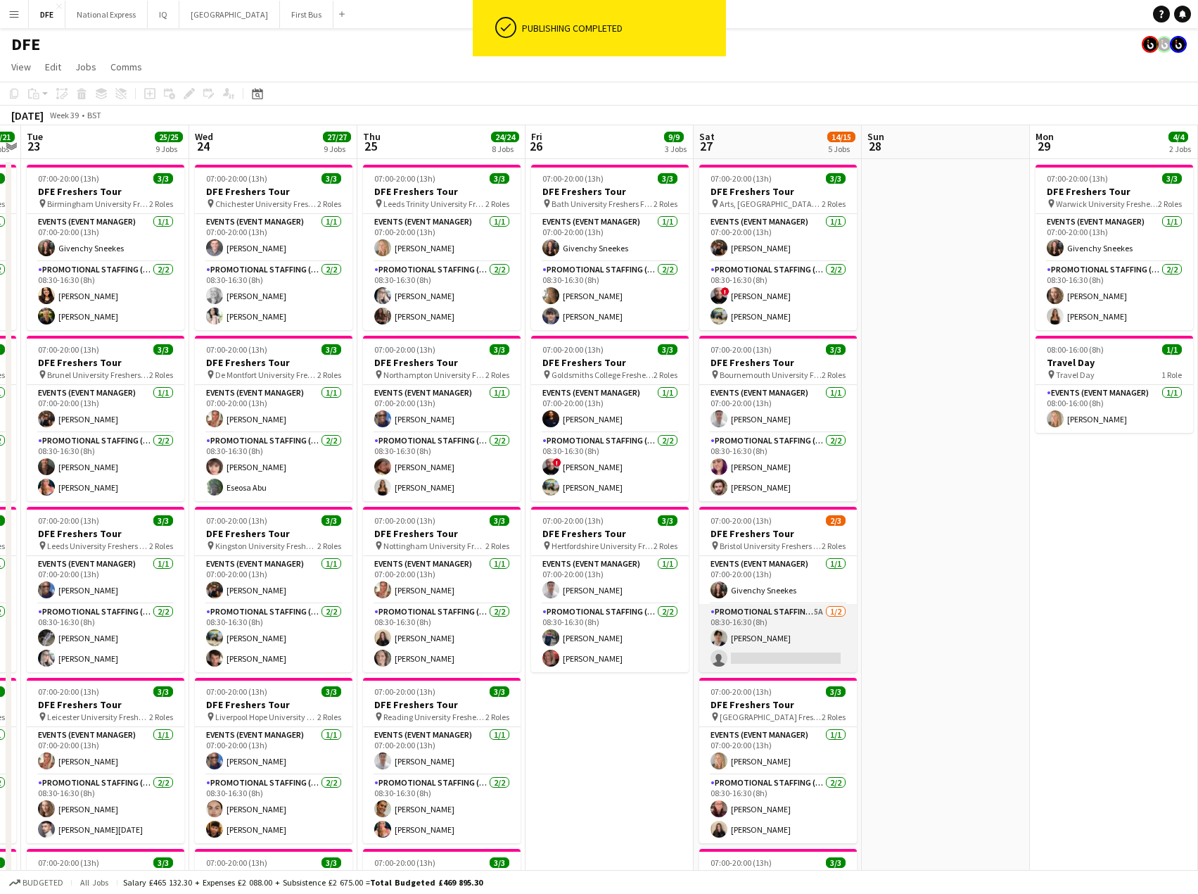
click at [806, 654] on app-card-role "Promotional Staffing (Brand Ambassadors) 5A [DATE] 08:30-16:30 (8h) [PERSON_NAM…" at bounding box center [778, 638] width 158 height 68
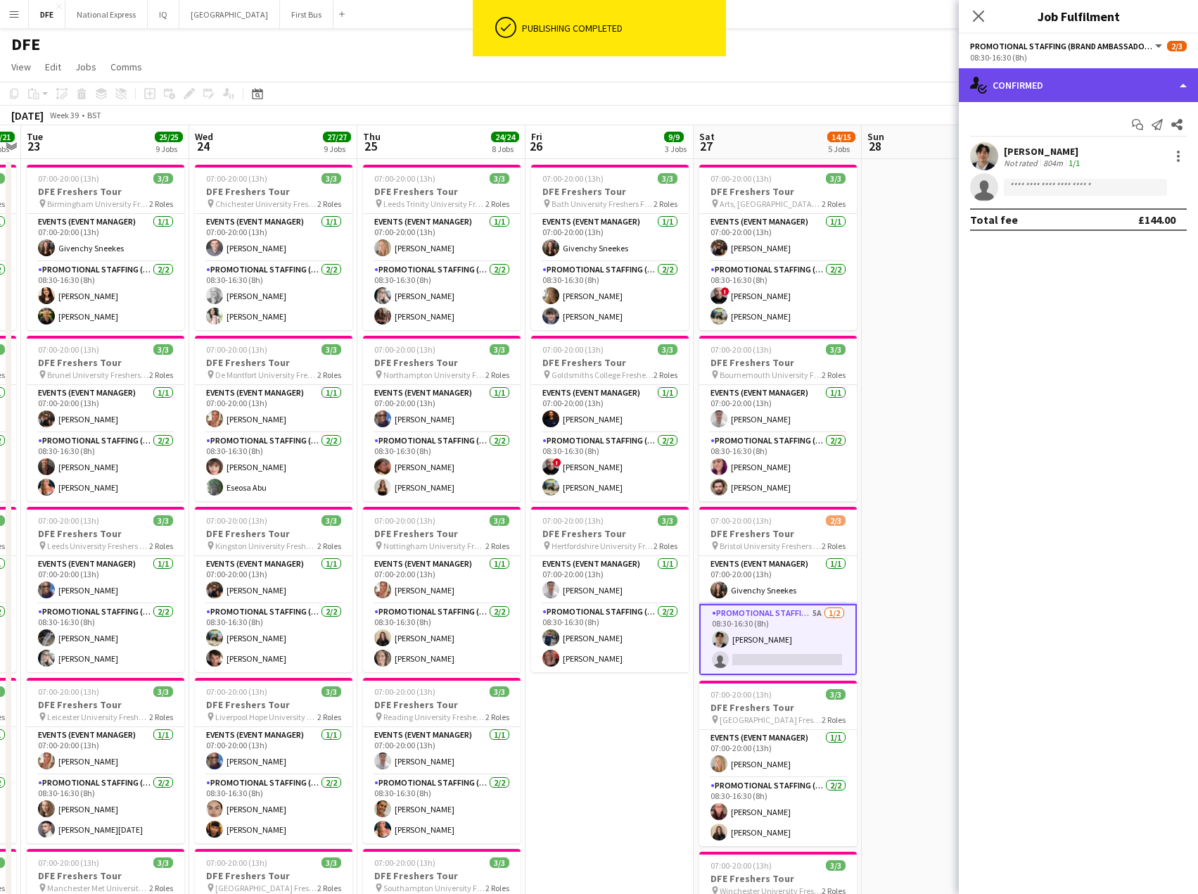
drag, startPoint x: 1053, startPoint y: 80, endPoint x: 1116, endPoint y: 210, distance: 145.4
click at [1053, 80] on div "single-neutral-actions-check-2 Confirmed" at bounding box center [1078, 85] width 239 height 34
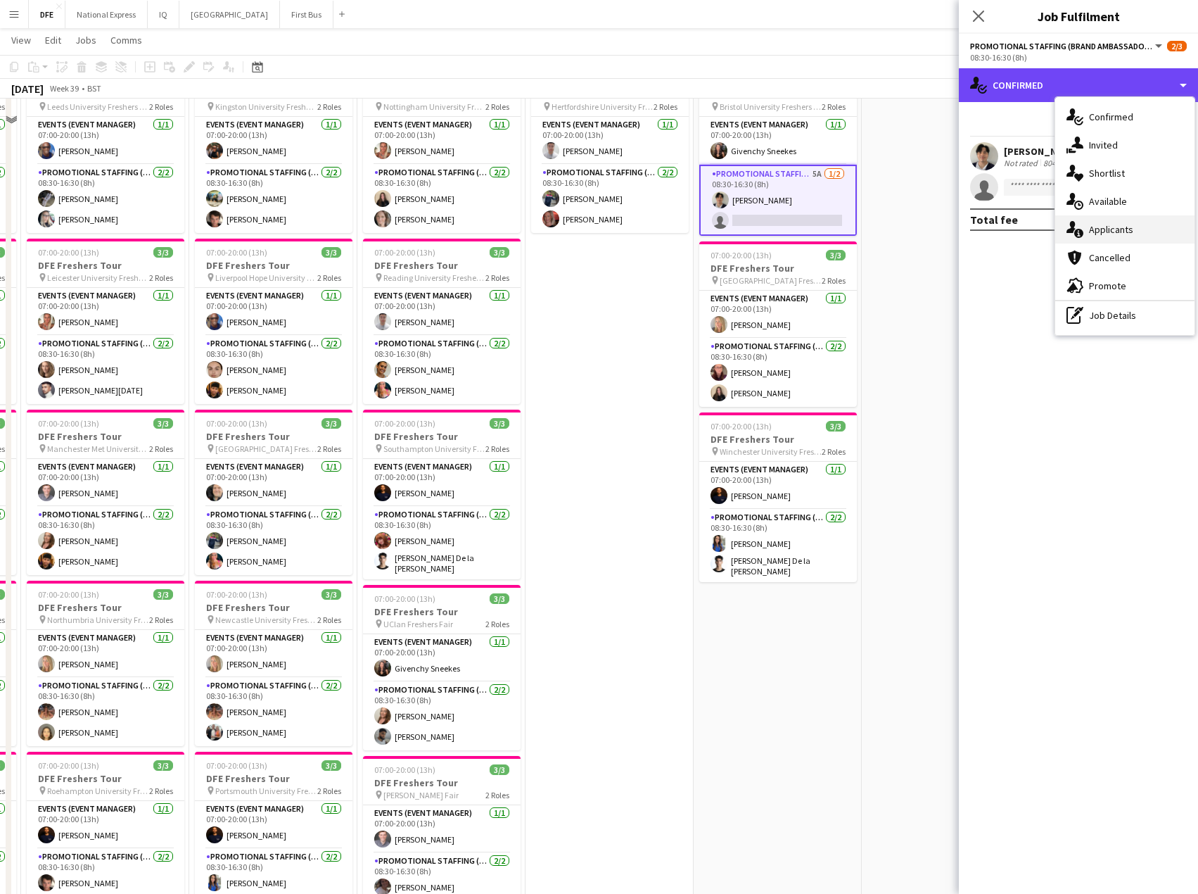
scroll to position [493, 0]
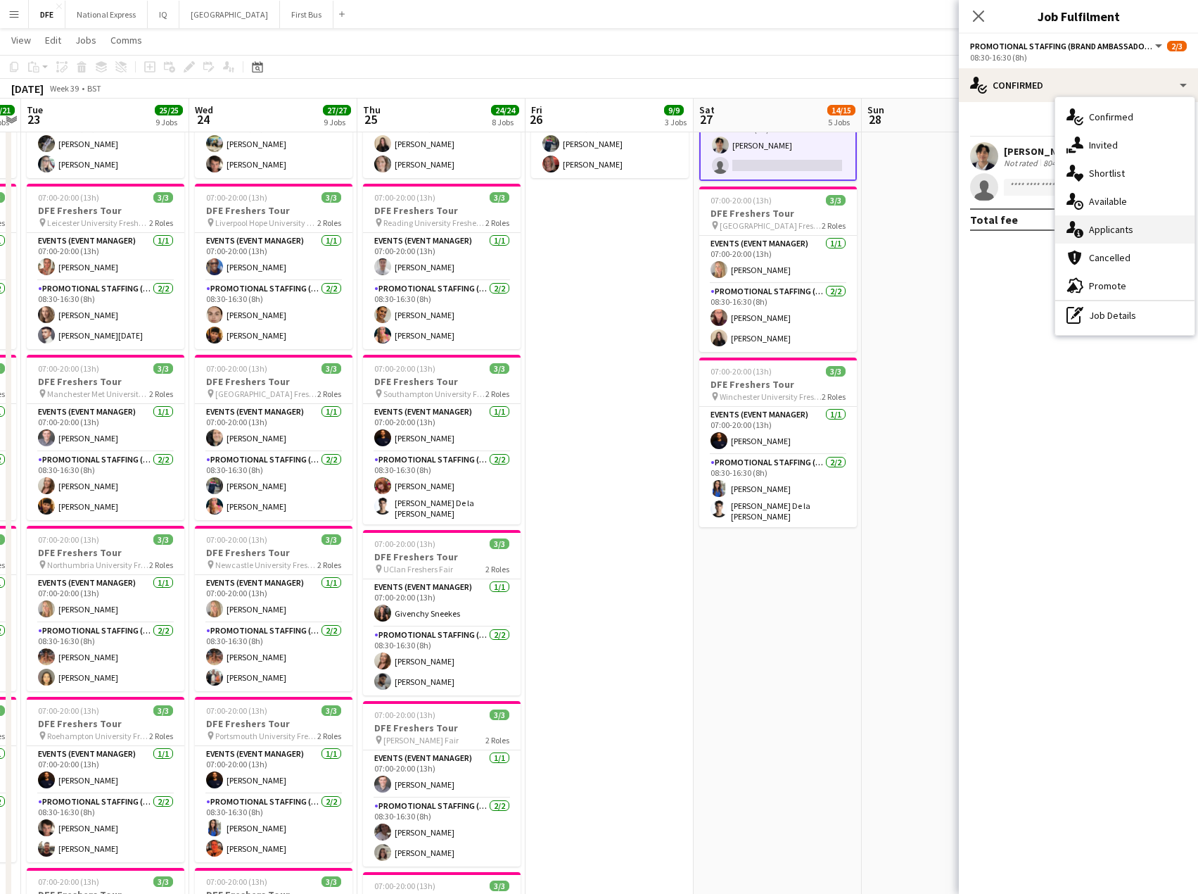
click at [1125, 227] on div "single-neutral-actions-information Applicants" at bounding box center [1124, 229] width 139 height 28
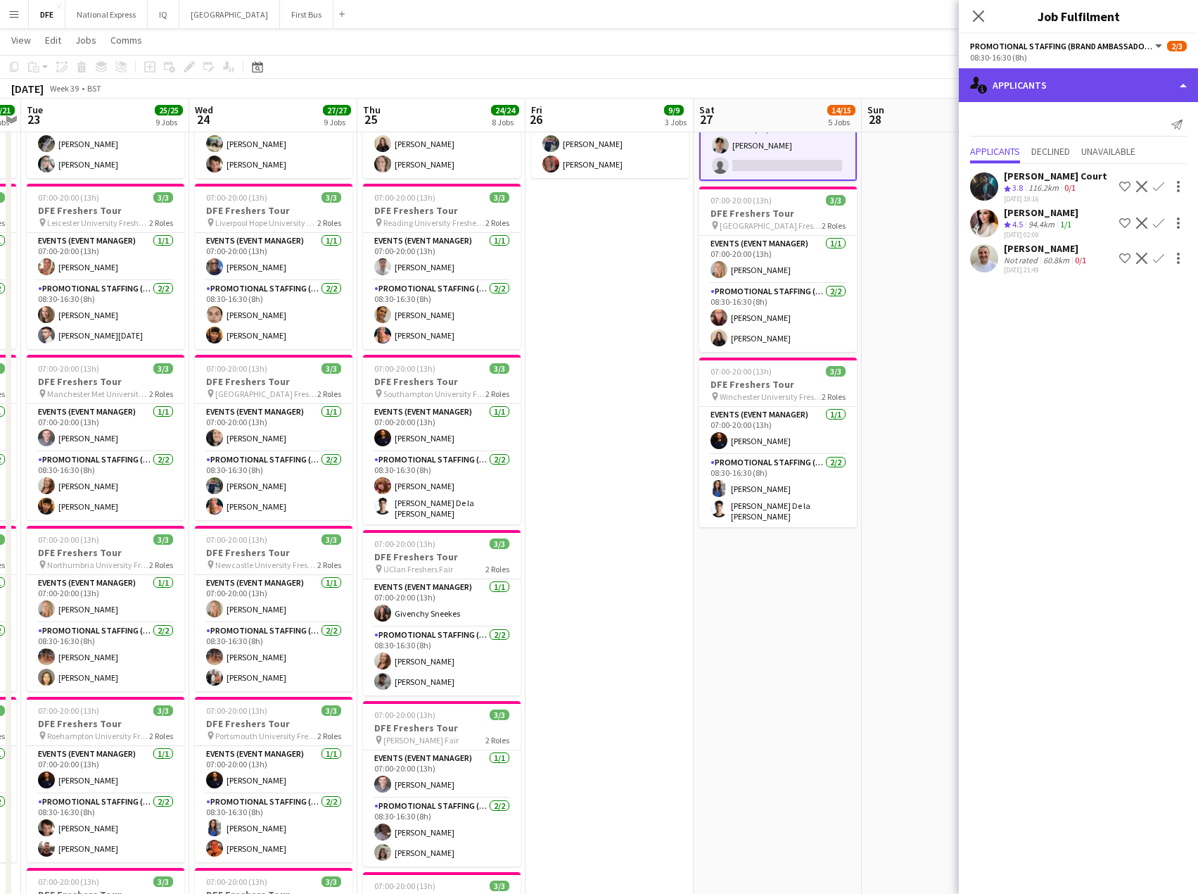
click at [1051, 82] on div "single-neutral-actions-information Applicants" at bounding box center [1078, 85] width 239 height 34
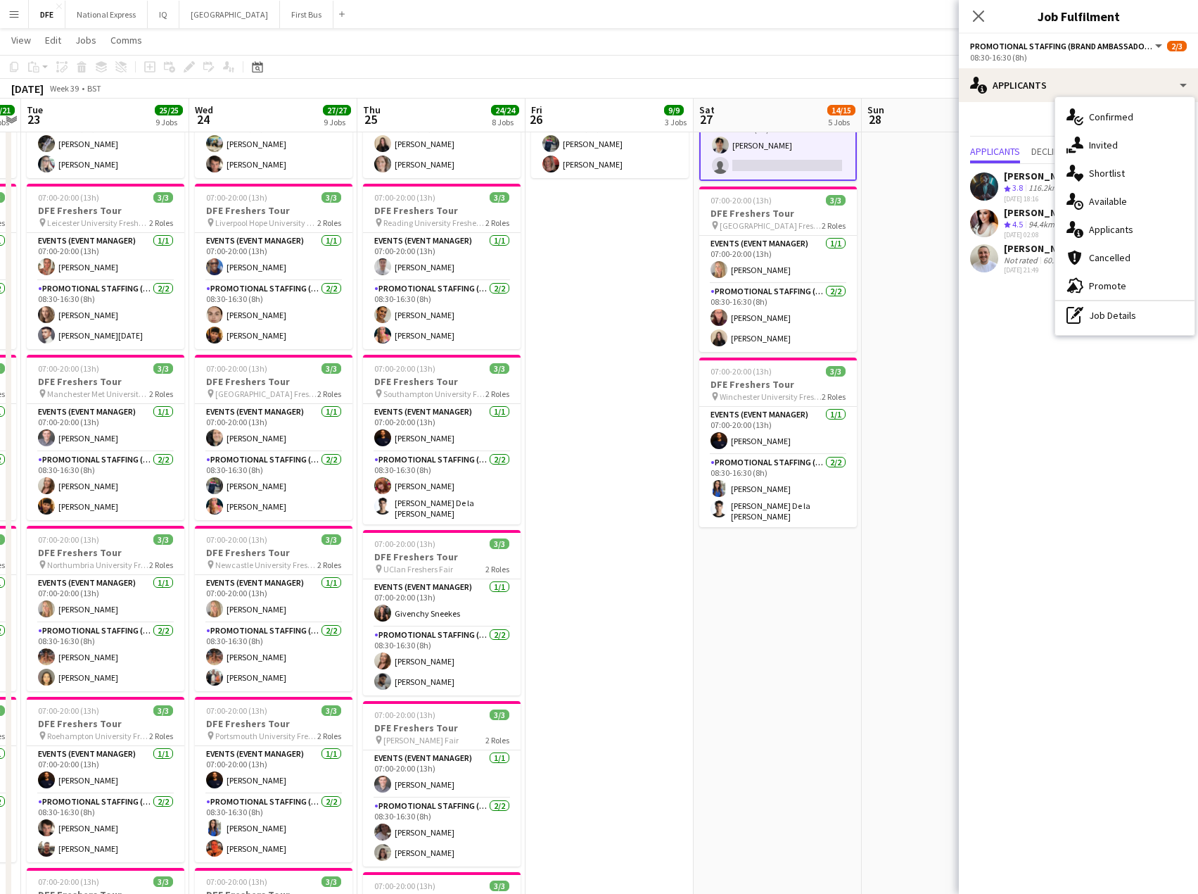
click at [1117, 281] on div "advertising-megaphone Promote" at bounding box center [1124, 286] width 139 height 28
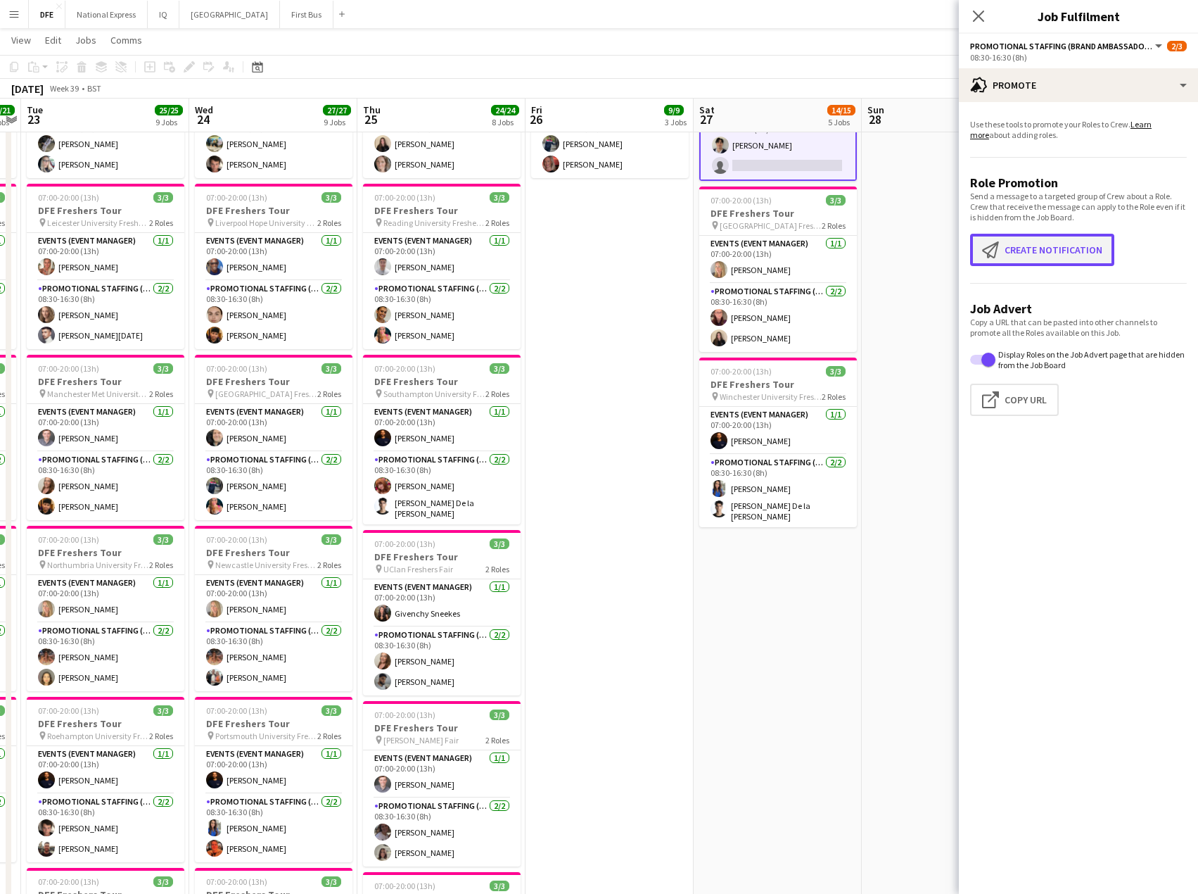
click at [1032, 248] on button "Create notification Create notification" at bounding box center [1042, 250] width 144 height 32
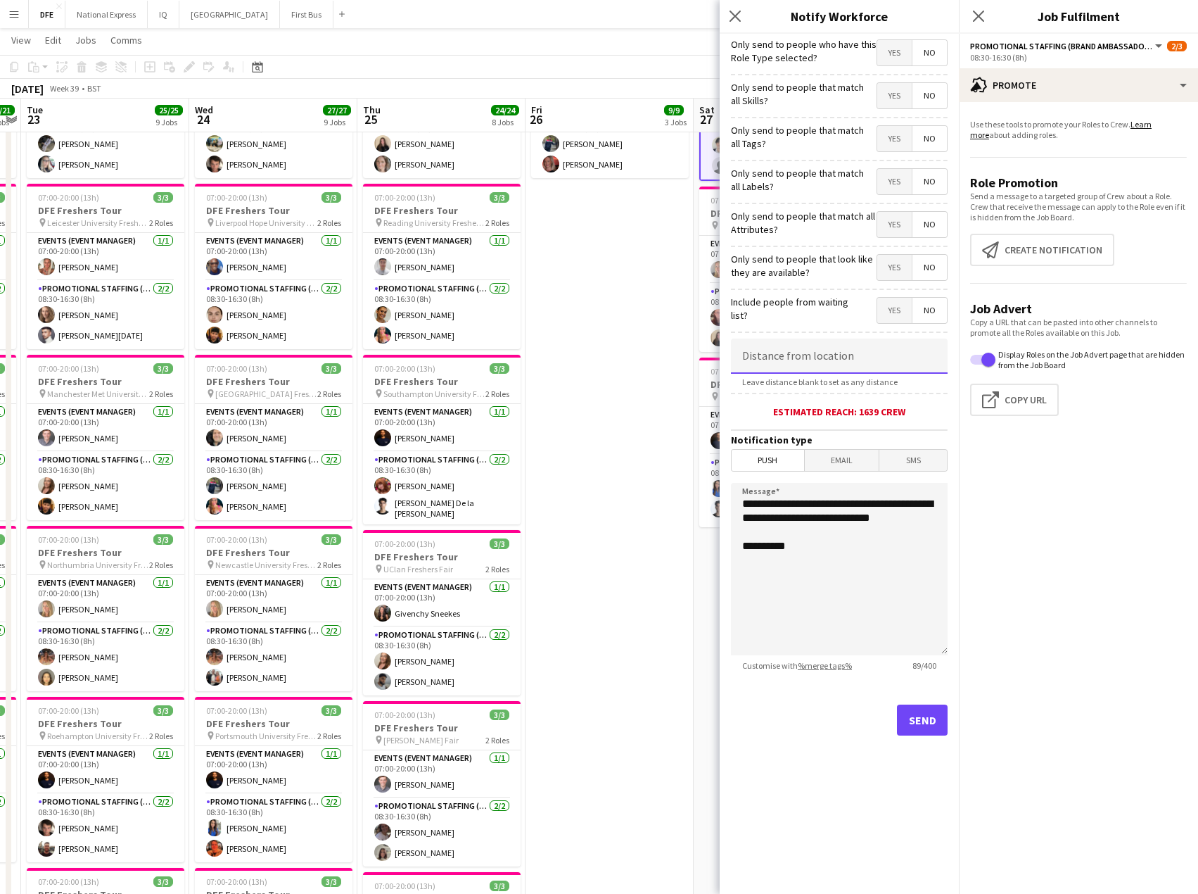
click at [810, 353] on input at bounding box center [839, 355] width 217 height 35
type input "*****"
drag, startPoint x: 922, startPoint y: 716, endPoint x: 928, endPoint y: 722, distance: 8.5
click at [928, 722] on button "Send" at bounding box center [922, 719] width 51 height 31
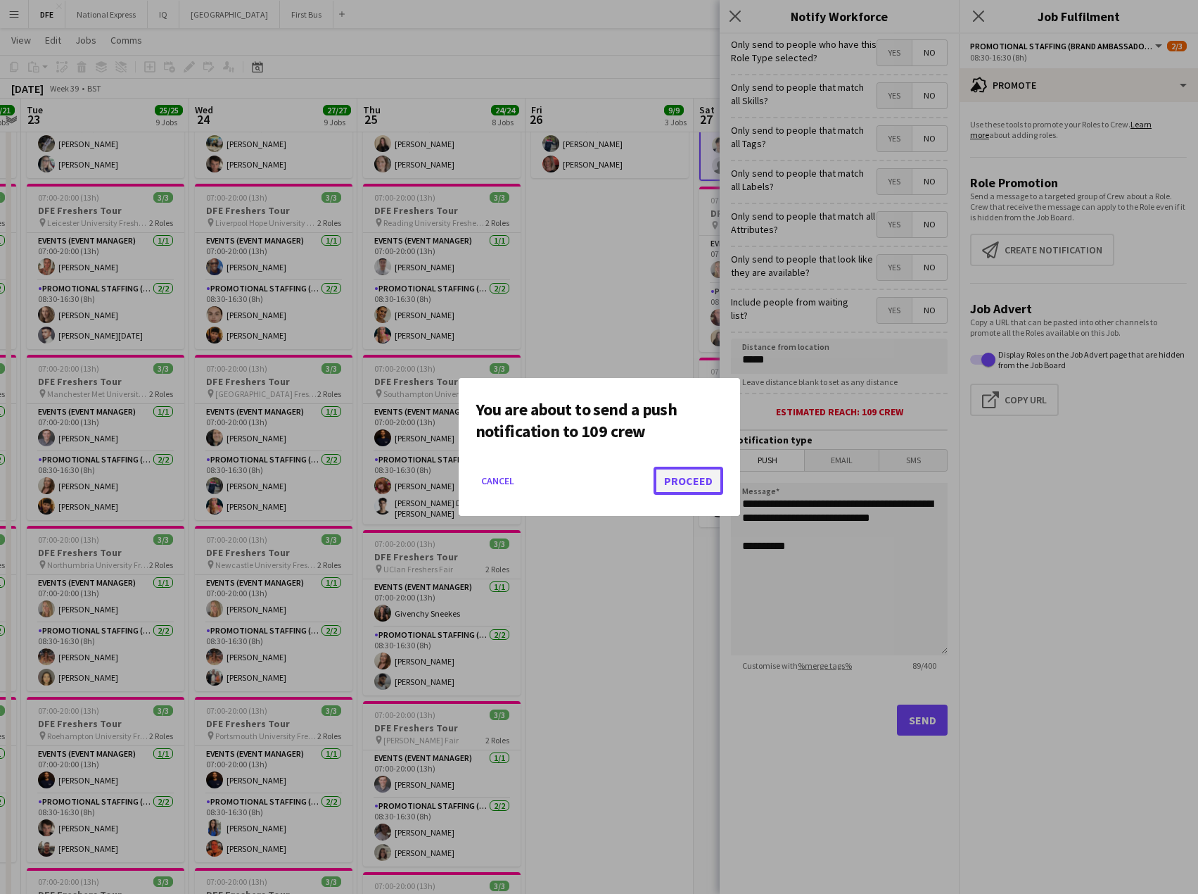
click at [678, 482] on button "Proceed" at bounding box center [689, 481] width 70 height 28
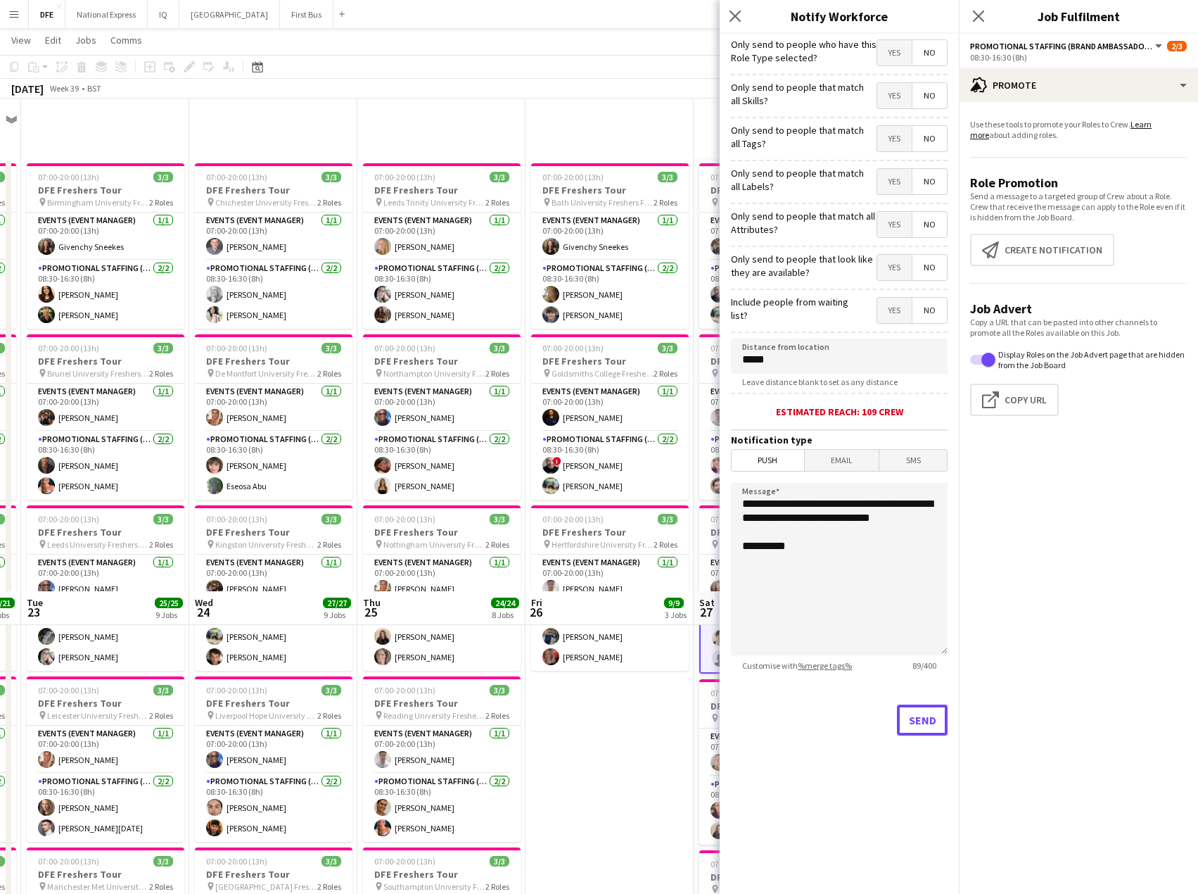
scroll to position [493, 0]
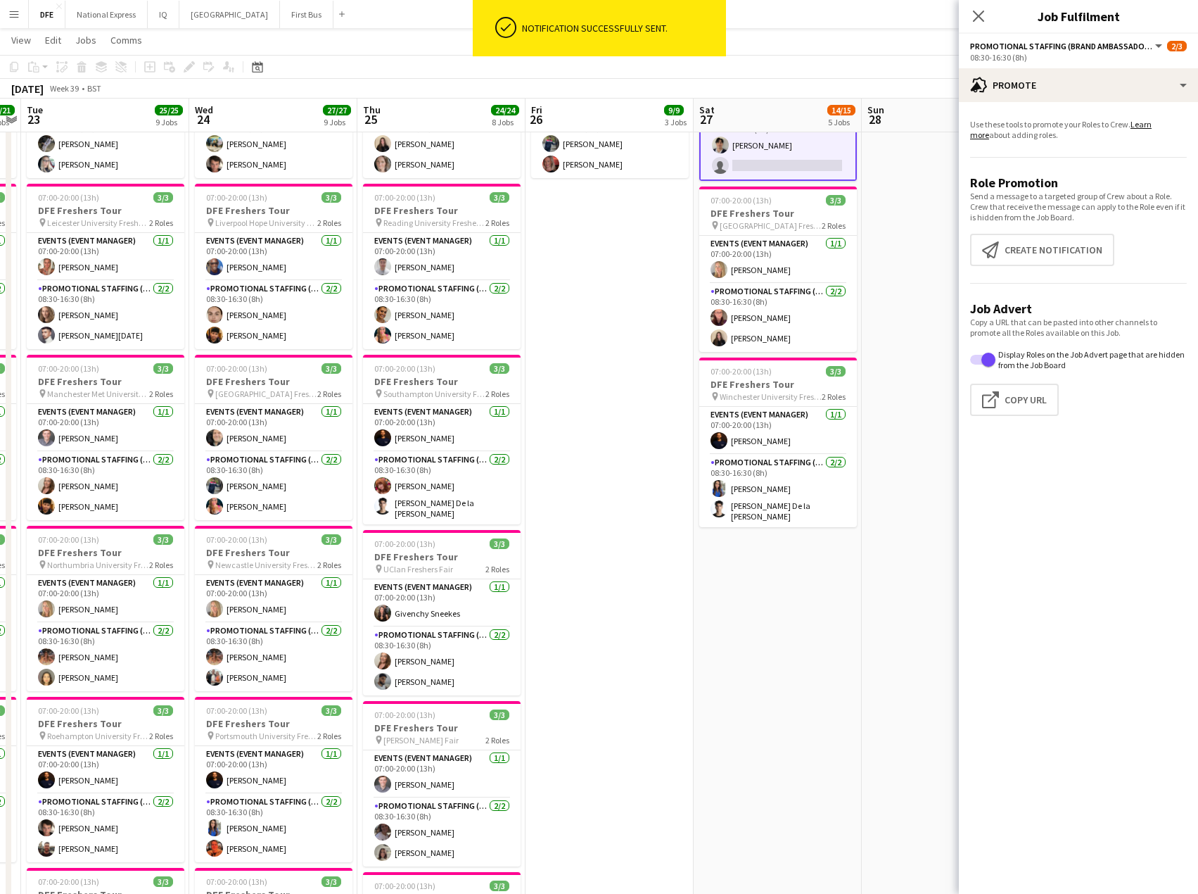
click at [984, 20] on icon "Close pop-in" at bounding box center [978, 16] width 11 height 11
